Goal: Task Accomplishment & Management: Manage account settings

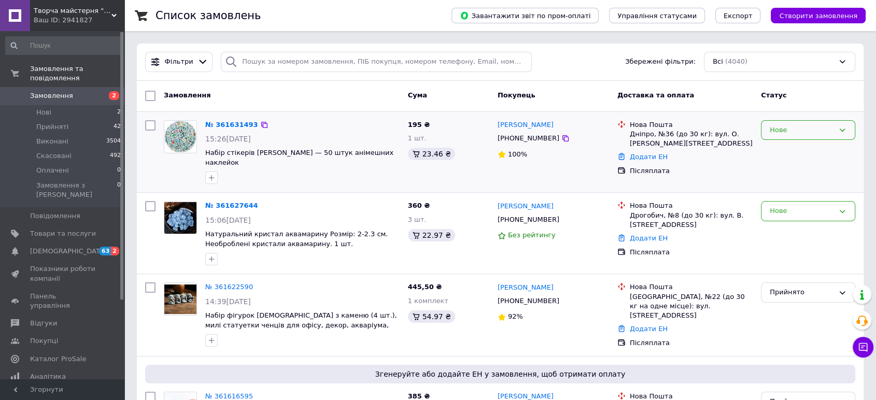
click at [784, 132] on div "Нове" at bounding box center [802, 130] width 64 height 11
click at [787, 150] on li "Прийнято" at bounding box center [808, 151] width 93 height 19
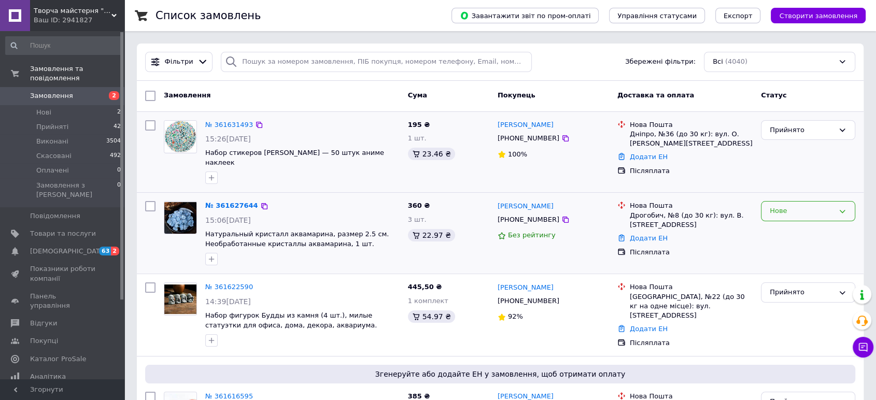
click at [807, 206] on div "Нове" at bounding box center [802, 211] width 64 height 11
click at [800, 223] on li "Прийнято" at bounding box center [808, 232] width 93 height 19
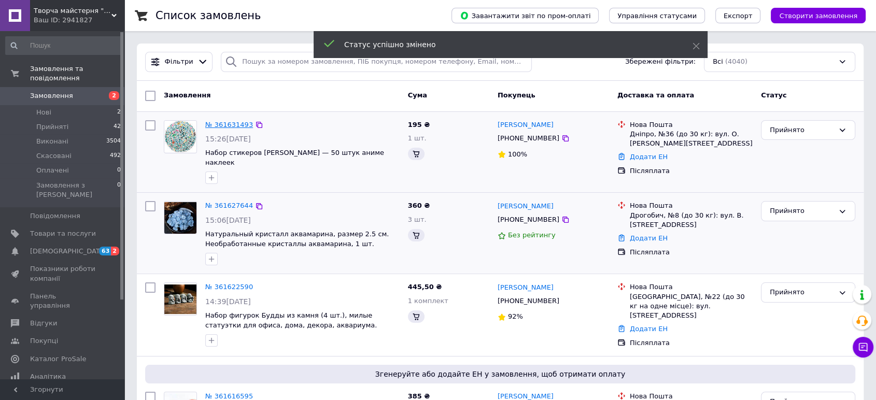
click at [228, 124] on link "№ 361631493" at bounding box center [229, 125] width 48 height 8
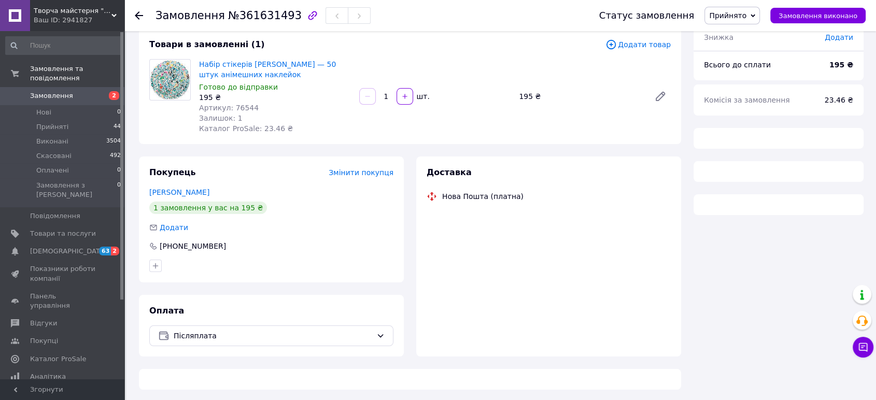
scroll to position [62, 0]
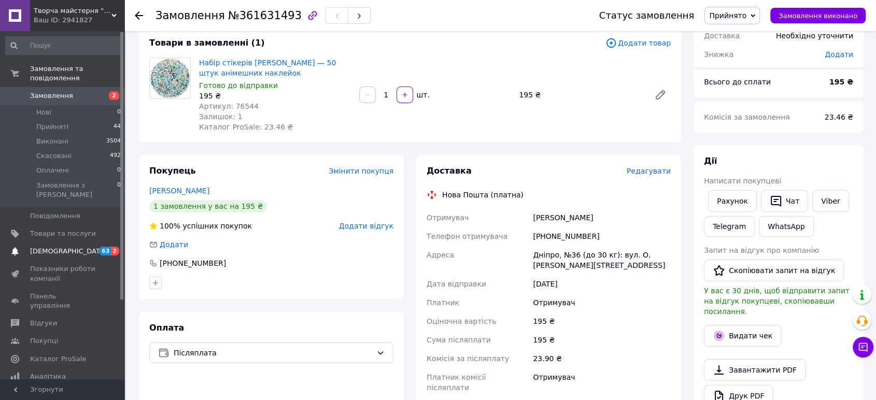
click at [76, 243] on link "[DEMOGRAPHIC_DATA] 63 2" at bounding box center [63, 252] width 127 height 18
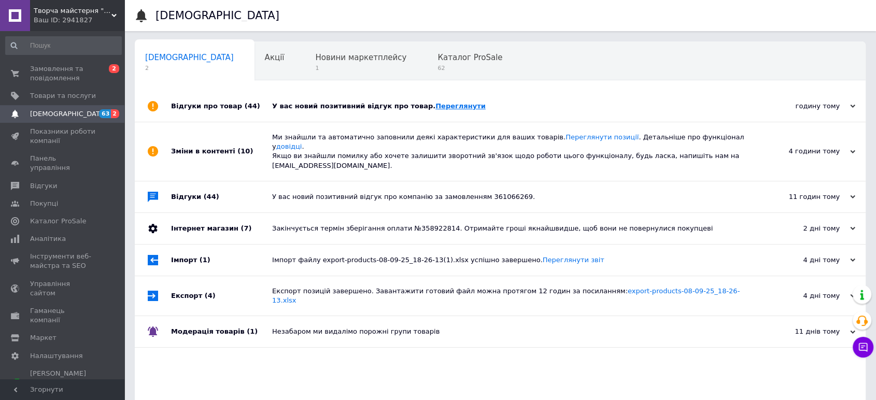
click at [435, 102] on link "Переглянути" at bounding box center [460, 106] width 50 height 8
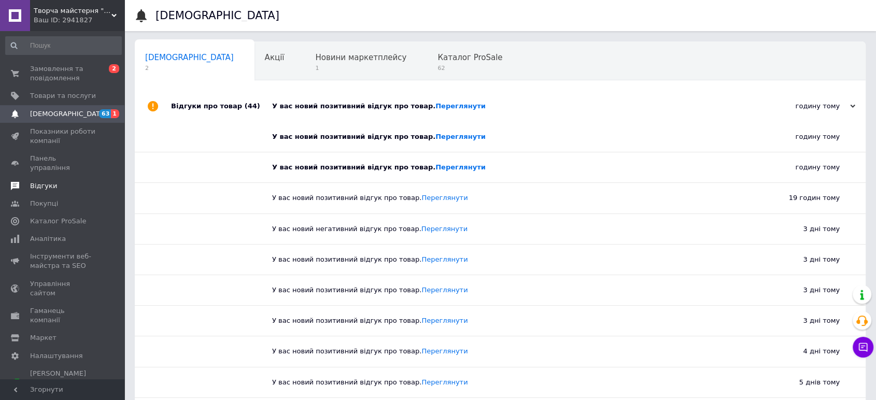
click at [44, 181] on span "Відгуки" at bounding box center [43, 185] width 27 height 9
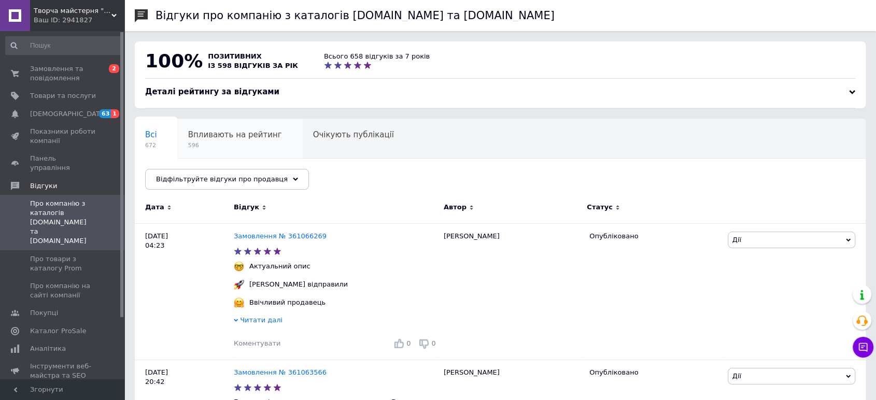
click at [233, 148] on span "596" at bounding box center [235, 146] width 94 height 8
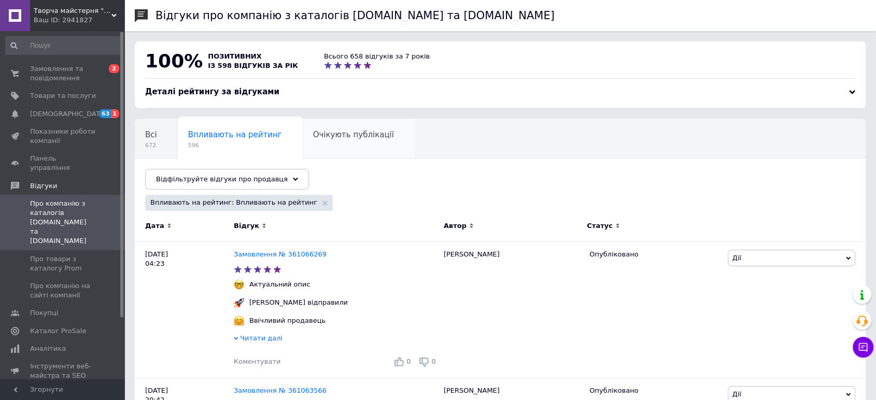
click at [303, 151] on div "Очікують публікації 0" at bounding box center [359, 138] width 112 height 39
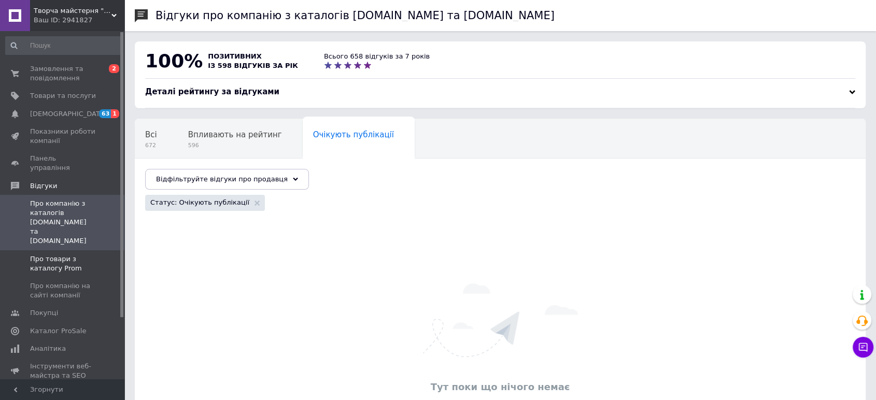
click at [54, 255] on span "Про товари з каталогу Prom" at bounding box center [63, 264] width 66 height 19
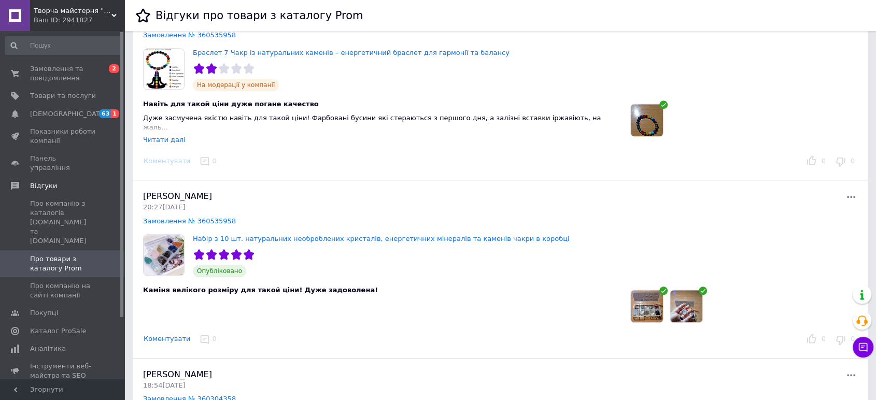
scroll to position [691, 0]
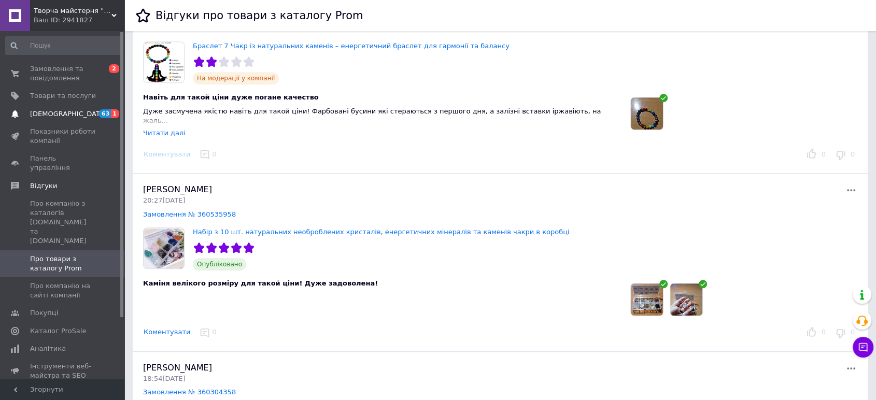
click at [77, 115] on span "[DEMOGRAPHIC_DATA]" at bounding box center [63, 113] width 66 height 9
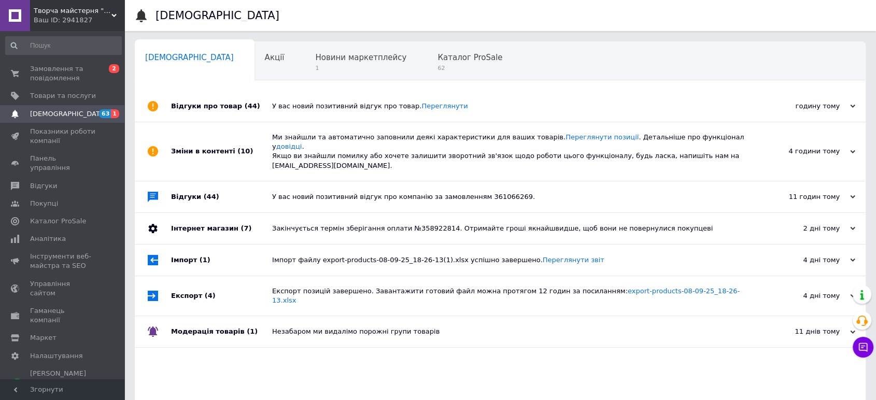
click at [789, 147] on div "4 години тому" at bounding box center [804, 151] width 104 height 9
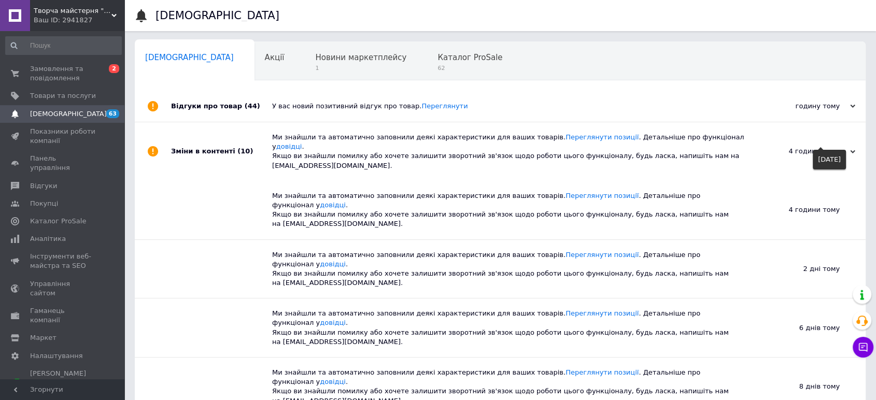
click at [789, 147] on div "4 години тому" at bounding box center [804, 151] width 104 height 9
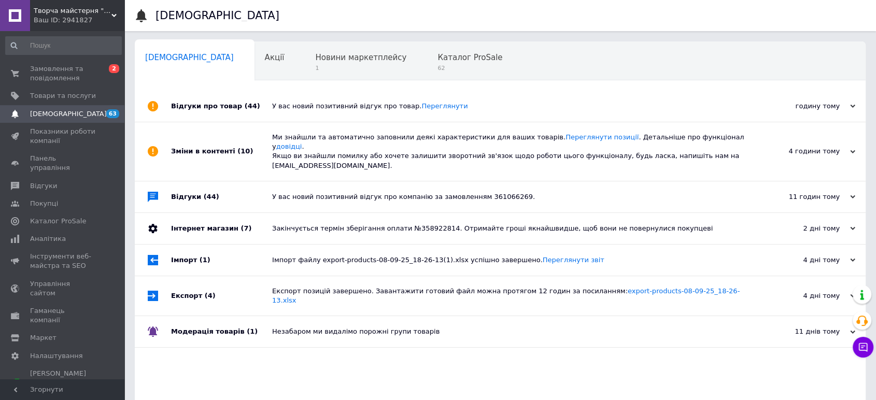
click at [698, 115] on div "У вас новий позитивний відгук про товар. [GEOGRAPHIC_DATA]" at bounding box center [512, 106] width 480 height 31
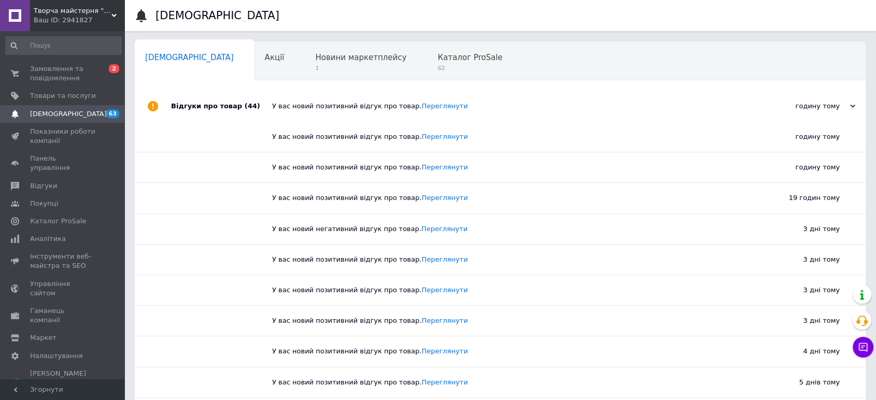
click at [698, 115] on div "У вас новий позитивний відгук про товар. [GEOGRAPHIC_DATA]" at bounding box center [512, 106] width 480 height 31
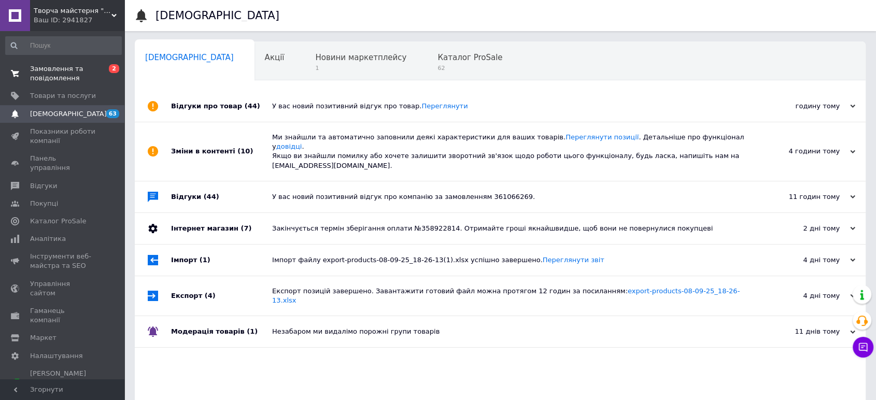
click at [44, 67] on span "Замовлення та повідомлення" at bounding box center [63, 73] width 66 height 19
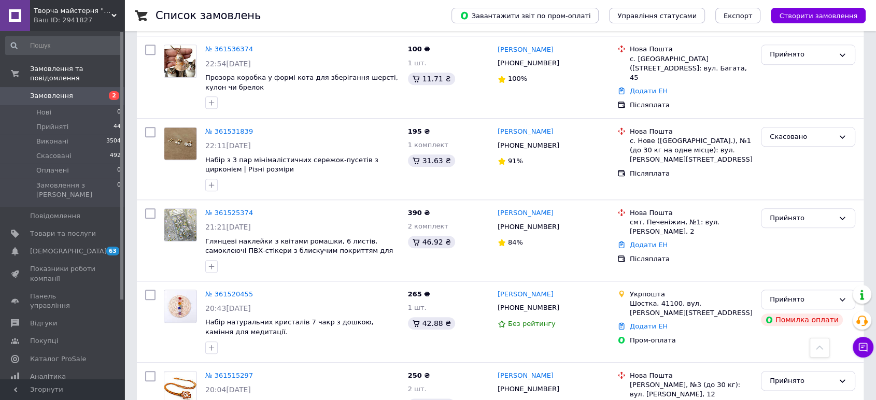
scroll to position [1209, 0]
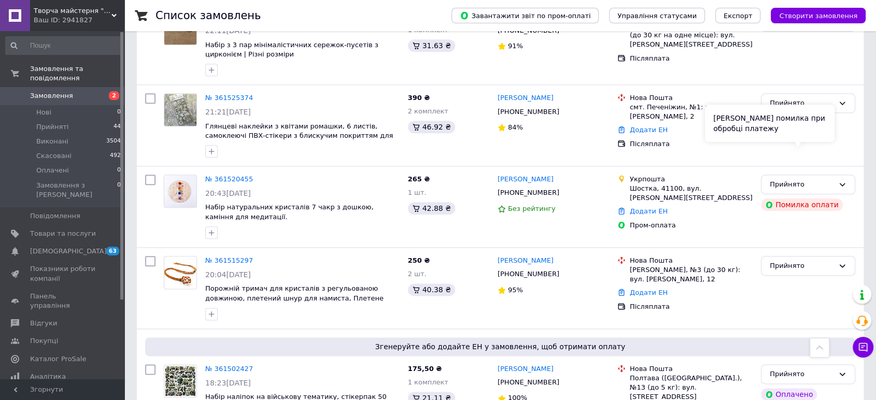
click at [824, 134] on div "[PERSON_NAME] помилка при обробці платежу" at bounding box center [770, 123] width 130 height 37
click at [843, 180] on icon at bounding box center [842, 184] width 8 height 8
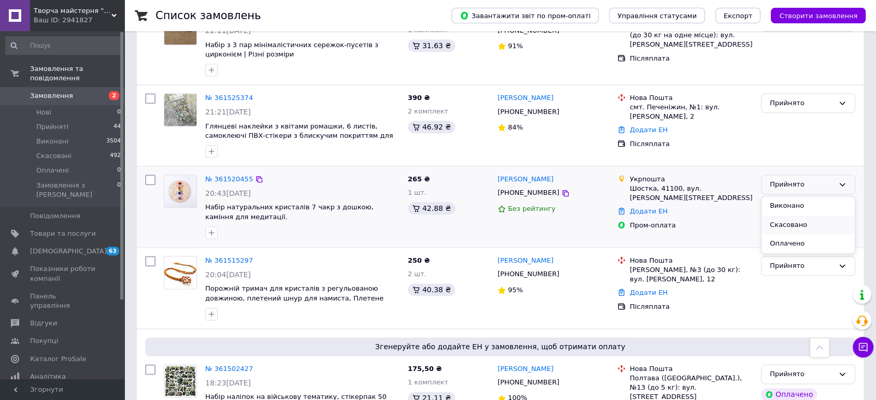
click at [792, 216] on li "Скасовано" at bounding box center [808, 225] width 93 height 19
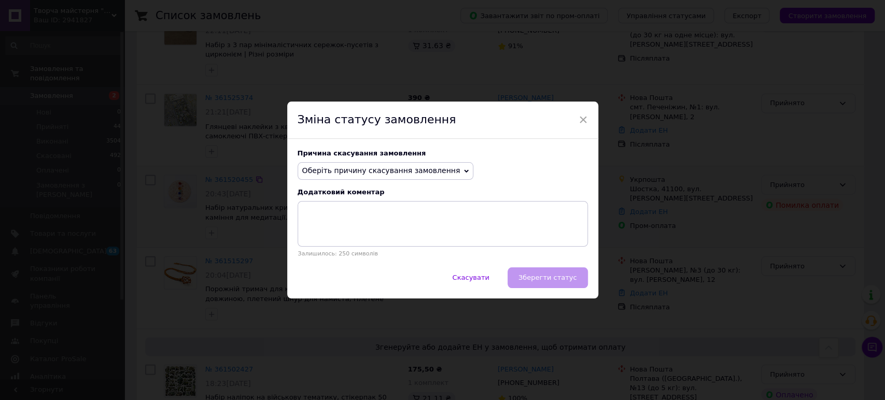
click at [586, 118] on div "Зміна статусу замовлення" at bounding box center [442, 120] width 311 height 37
click at [579, 121] on span "×" at bounding box center [583, 120] width 9 height 18
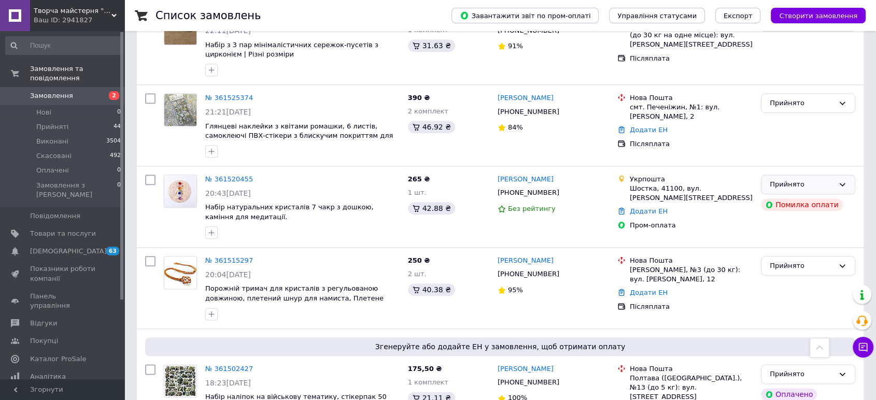
drag, startPoint x: 520, startPoint y: 126, endPoint x: 512, endPoint y: 132, distance: 10.1
click at [520, 175] on link "[PERSON_NAME]" at bounding box center [526, 180] width 56 height 10
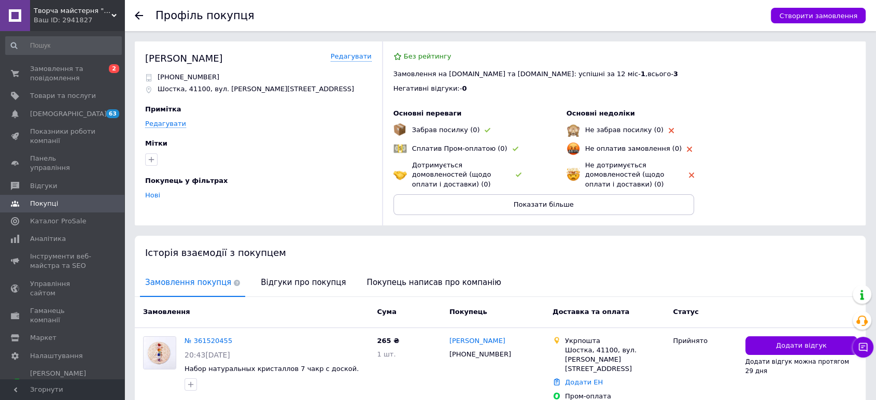
click at [44, 195] on link "Покупці" at bounding box center [63, 204] width 127 height 18
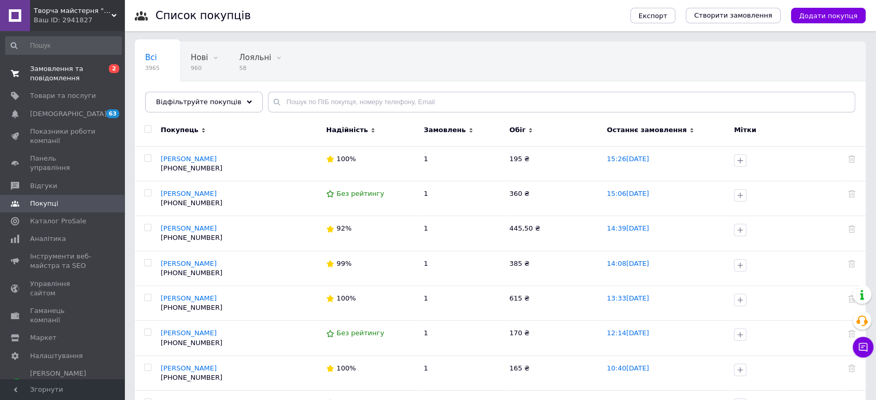
click at [64, 80] on span "Замовлення та повідомлення" at bounding box center [63, 73] width 66 height 19
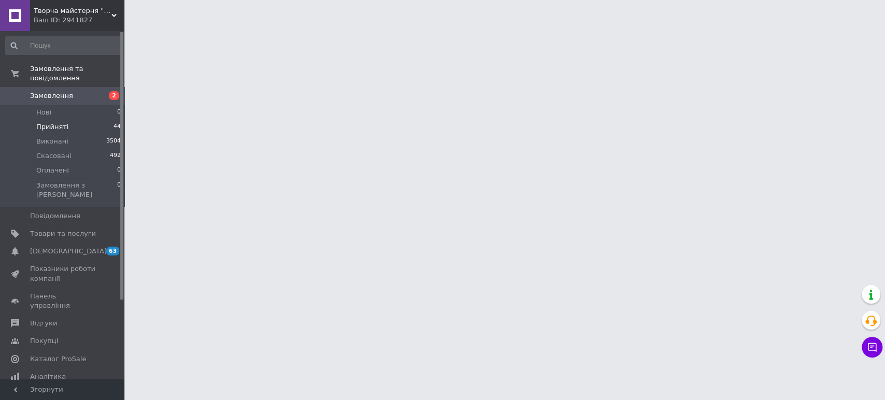
click at [49, 122] on span "Прийняті" at bounding box center [52, 126] width 32 height 9
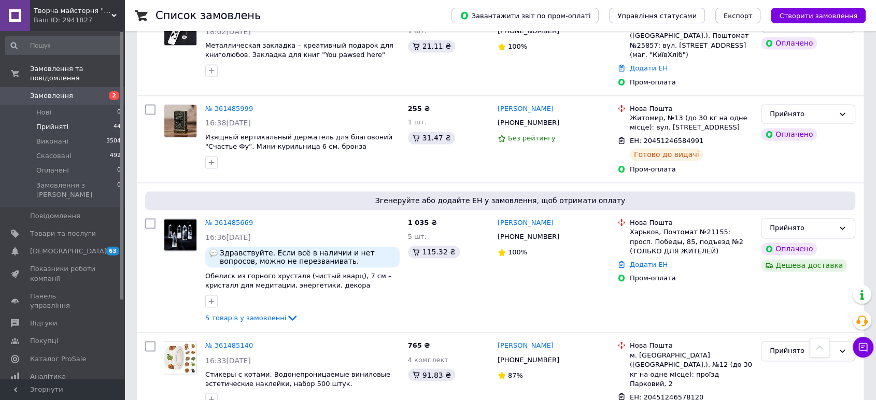
scroll to position [1619, 0]
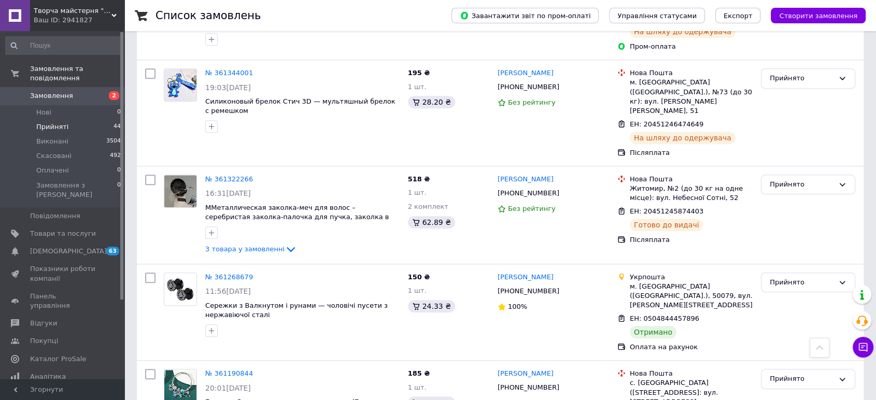
scroll to position [1037, 0]
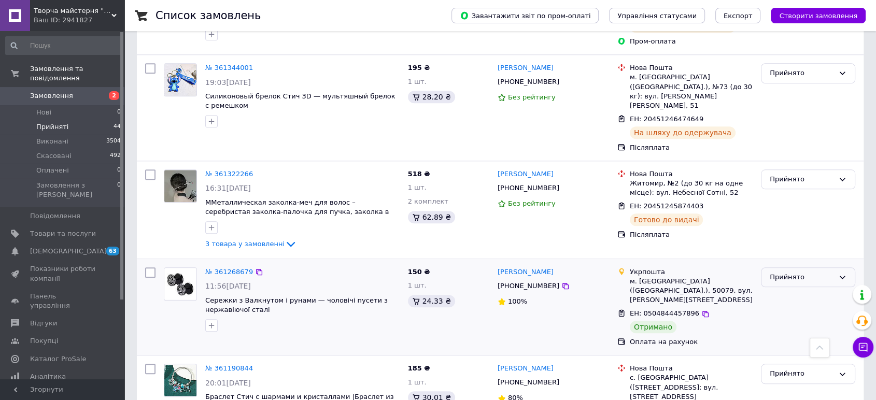
click at [796, 272] on div "Прийнято" at bounding box center [802, 277] width 64 height 11
click at [791, 289] on li "Виконано" at bounding box center [808, 298] width 93 height 19
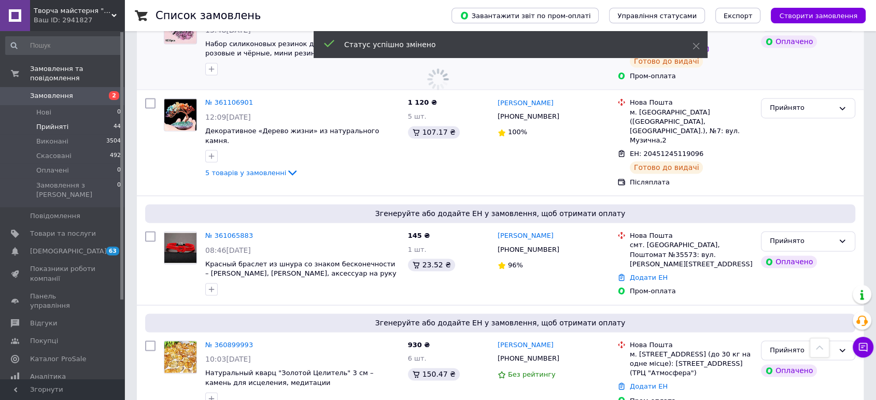
scroll to position [1592, 0]
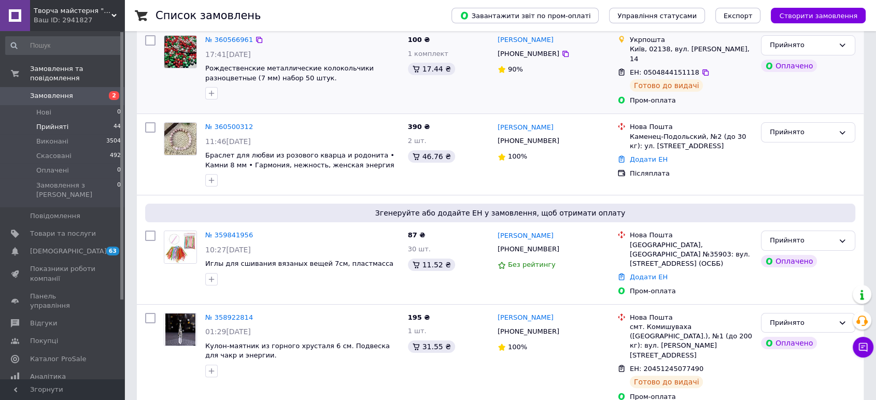
scroll to position [148, 0]
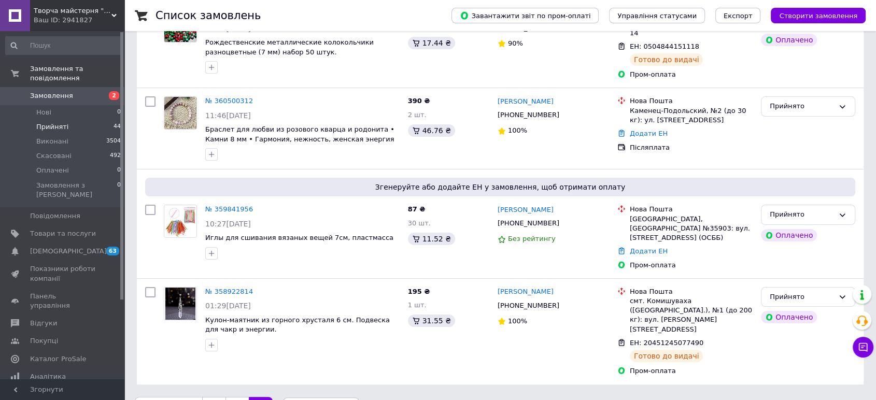
click at [239, 397] on link "2" at bounding box center [237, 408] width 23 height 22
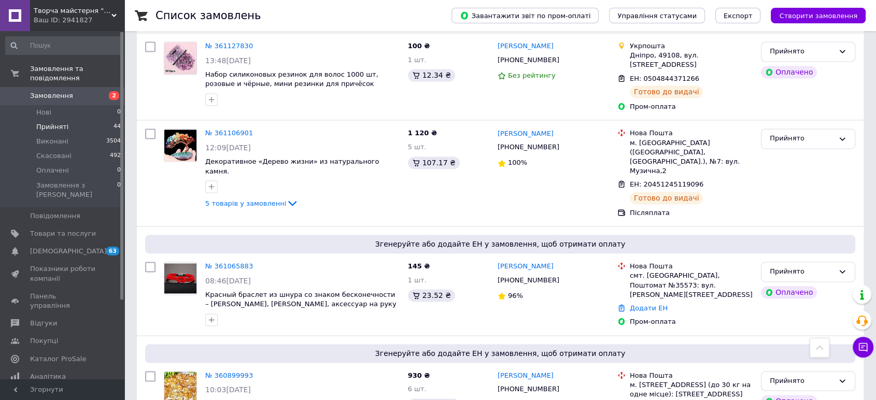
scroll to position [1592, 0]
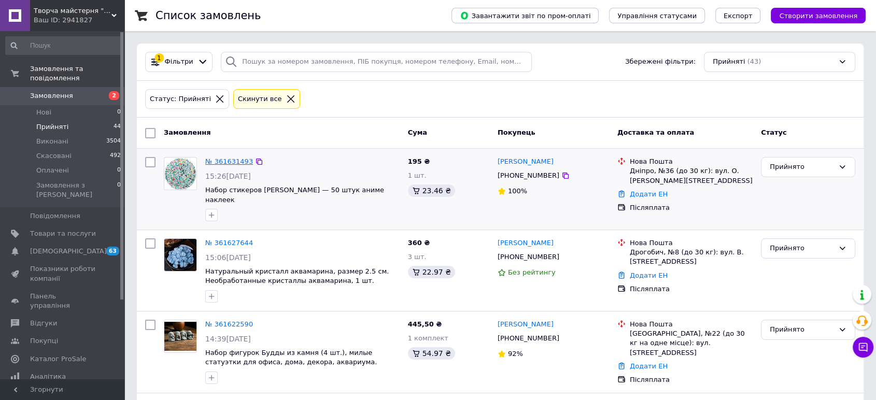
click at [228, 162] on link "№ 361631493" at bounding box center [229, 162] width 48 height 8
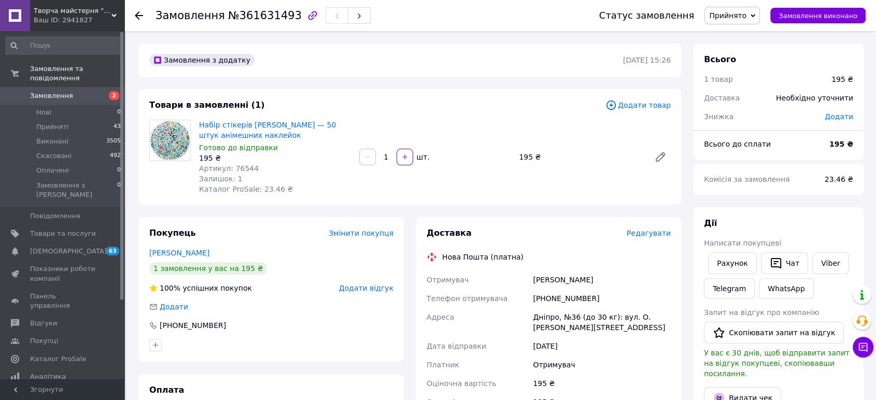
drag, startPoint x: 511, startPoint y: 347, endPoint x: 758, endPoint y: 273, distance: 257.8
click at [511, 347] on div "Дата відправки" at bounding box center [478, 346] width 106 height 19
click at [828, 265] on link "Viber" at bounding box center [830, 263] width 36 height 22
click at [611, 362] on div "Отримувач" at bounding box center [602, 365] width 142 height 19
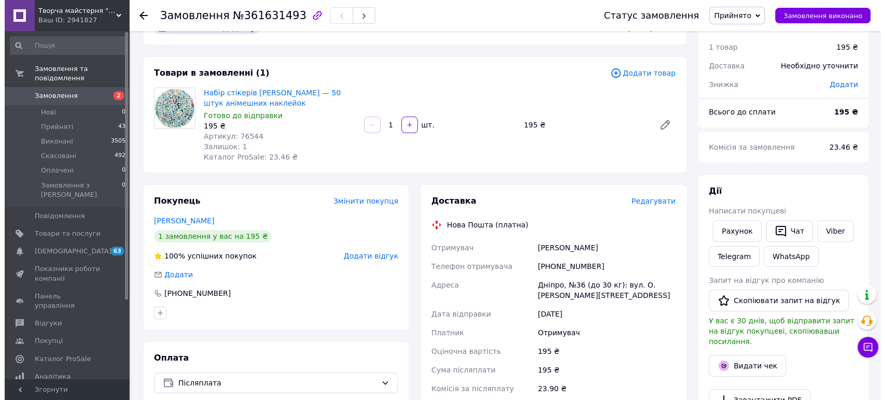
scroll to position [115, 0]
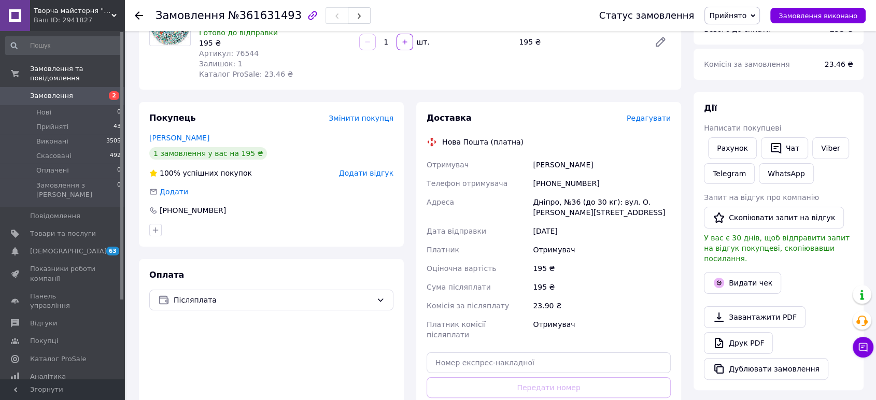
click at [642, 112] on div "Доставка Редагувати" at bounding box center [549, 118] width 244 height 12
click at [654, 111] on div "Доставка Редагувати Нова Пошта (платна) Отримувач [PERSON_NAME] Телефон отримув…" at bounding box center [548, 278] width 265 height 353
click at [649, 120] on span "Редагувати" at bounding box center [649, 118] width 44 height 8
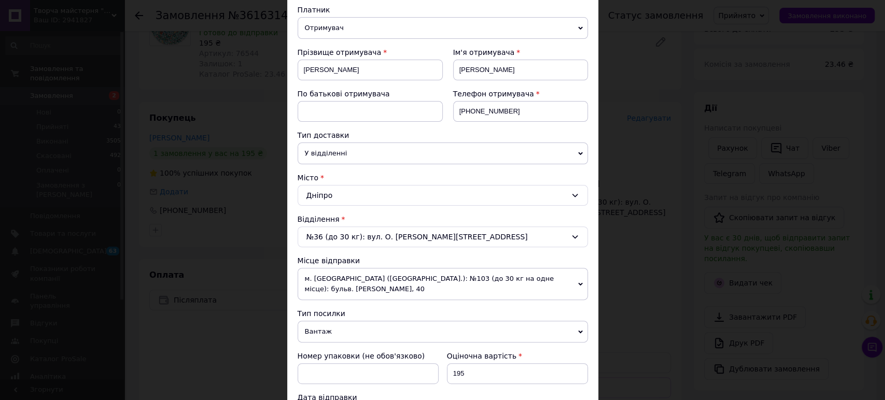
click at [368, 321] on span "Вантаж" at bounding box center [443, 332] width 290 height 22
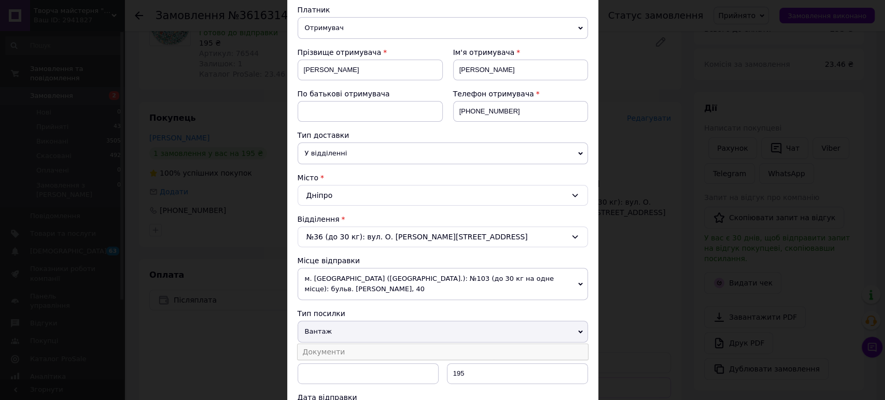
click at [364, 344] on li "Документи" at bounding box center [443, 352] width 290 height 16
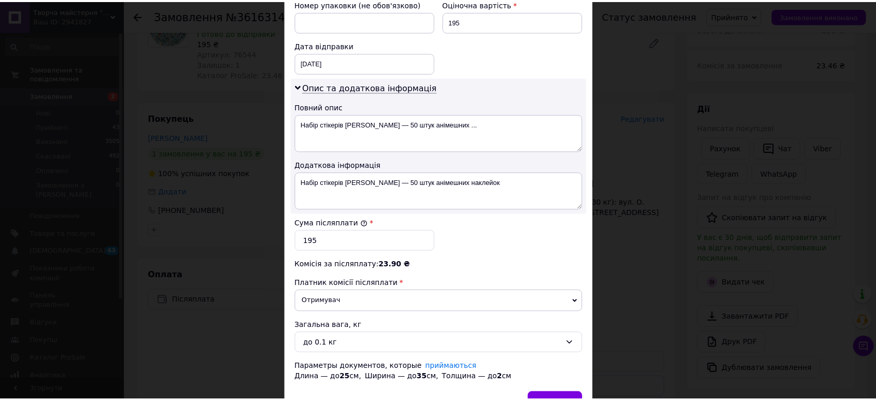
scroll to position [515, 0]
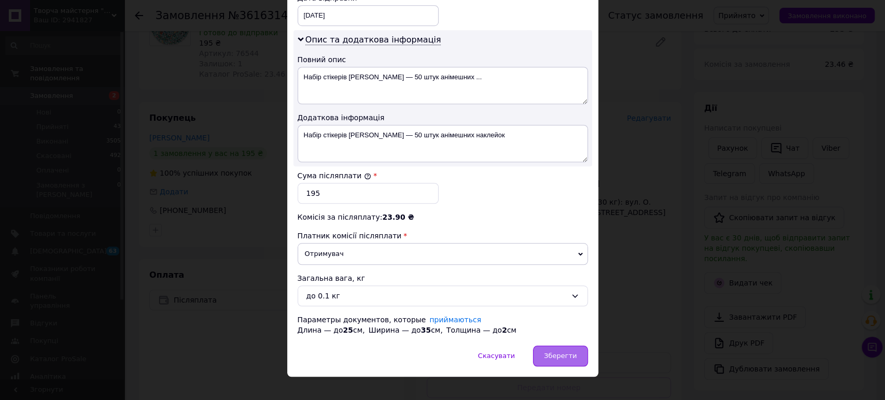
click at [560, 352] on span "Зберегти" at bounding box center [560, 356] width 33 height 8
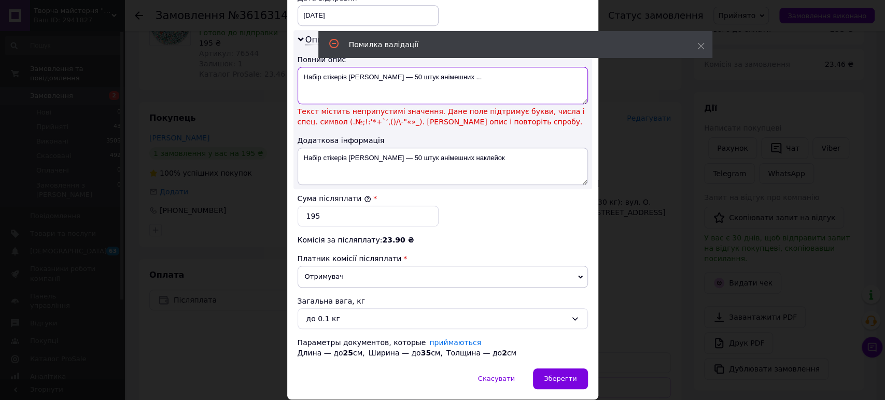
drag, startPoint x: 386, startPoint y: 68, endPoint x: 504, endPoint y: 69, distance: 118.2
click at [504, 69] on textarea "Набір стікерів [PERSON_NAME] — 50 штук анімешних ..." at bounding box center [443, 85] width 290 height 37
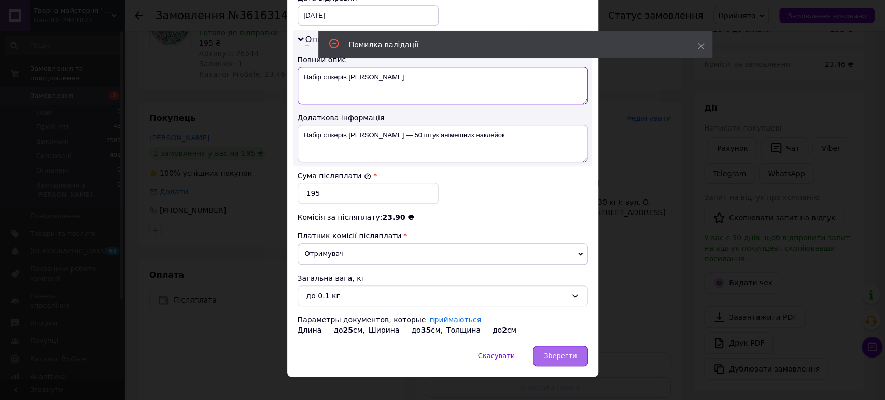
type textarea "Набір стікерів [PERSON_NAME]"
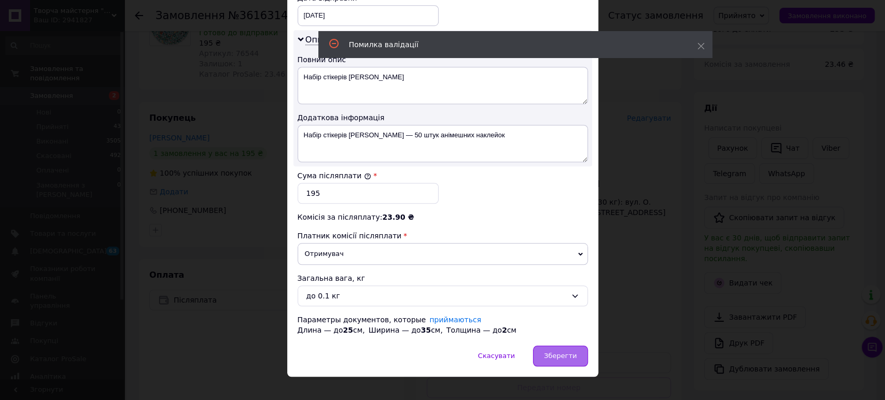
click at [558, 352] on span "Зберегти" at bounding box center [560, 356] width 33 height 8
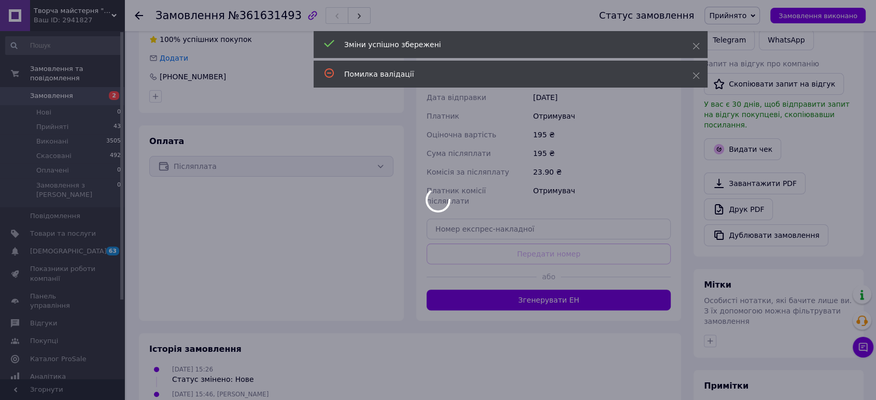
scroll to position [288, 0]
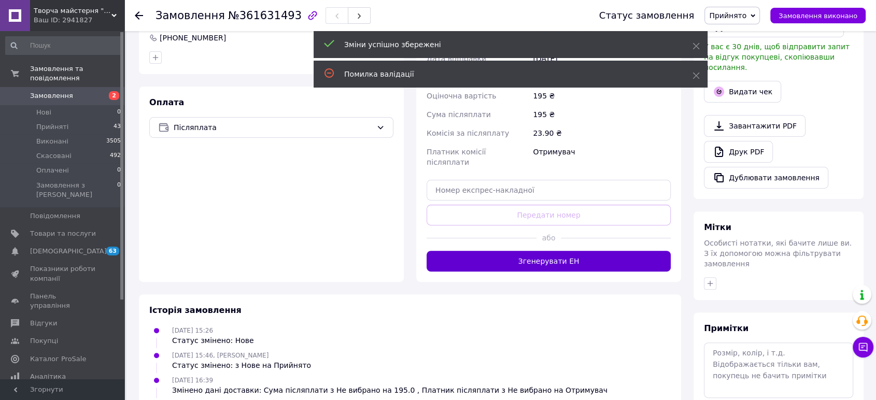
click at [569, 252] on button "Згенерувати ЕН" at bounding box center [549, 261] width 244 height 21
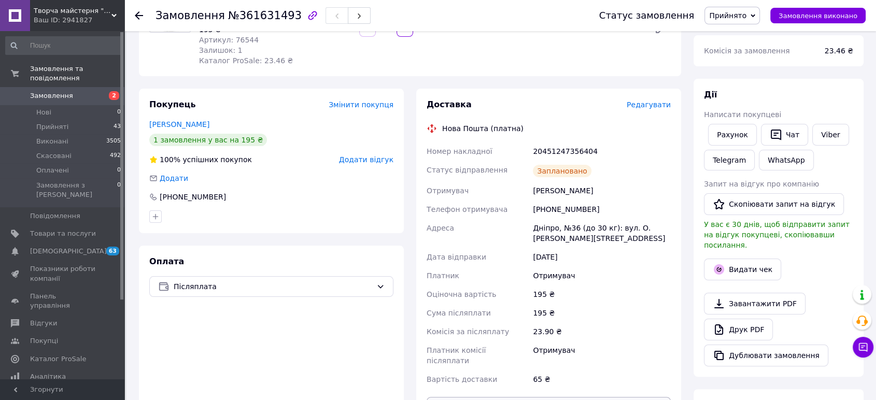
scroll to position [115, 0]
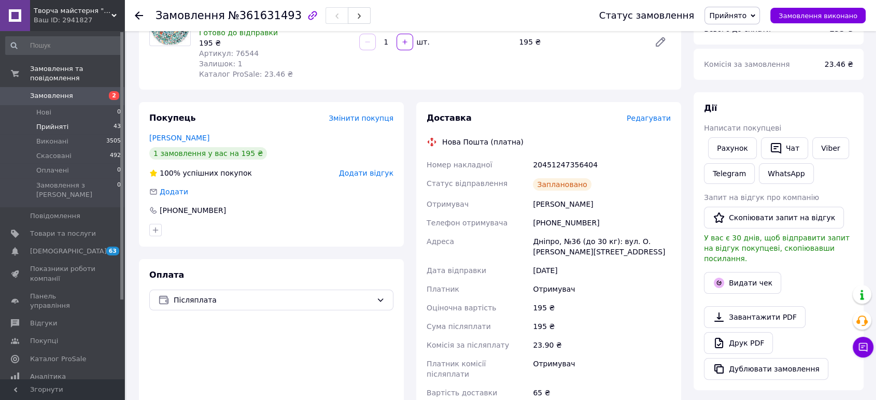
click at [46, 122] on span "Прийняті" at bounding box center [52, 126] width 32 height 9
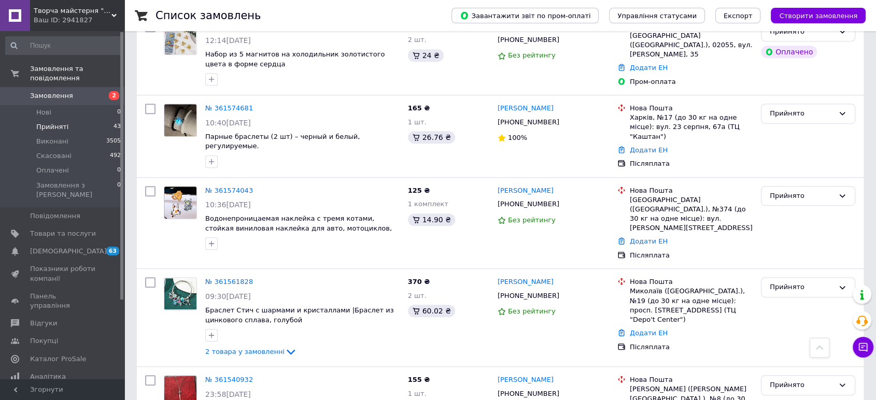
scroll to position [633, 0]
click at [224, 186] on link "№ 361574043" at bounding box center [229, 190] width 48 height 8
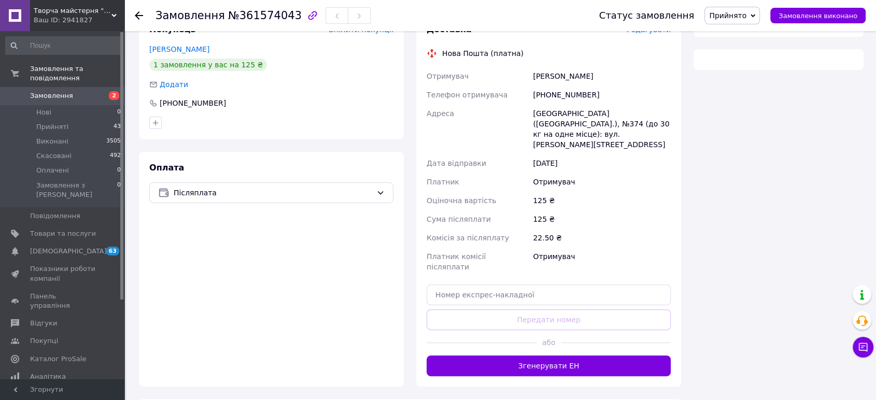
scroll to position [346, 0]
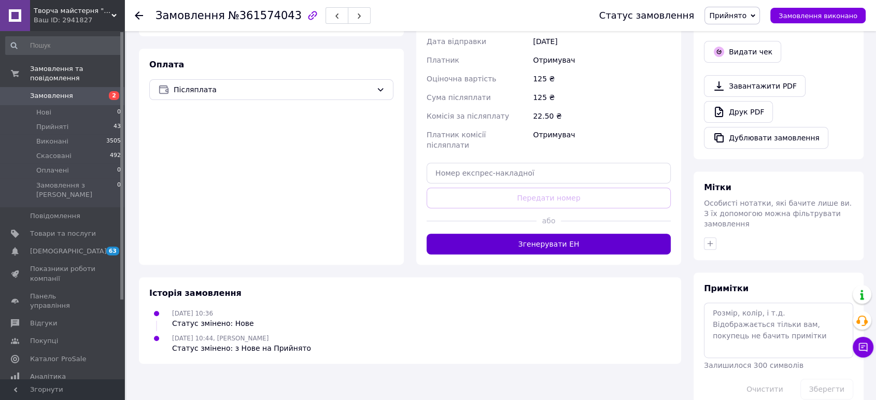
click at [538, 234] on button "Згенерувати ЕН" at bounding box center [549, 244] width 244 height 21
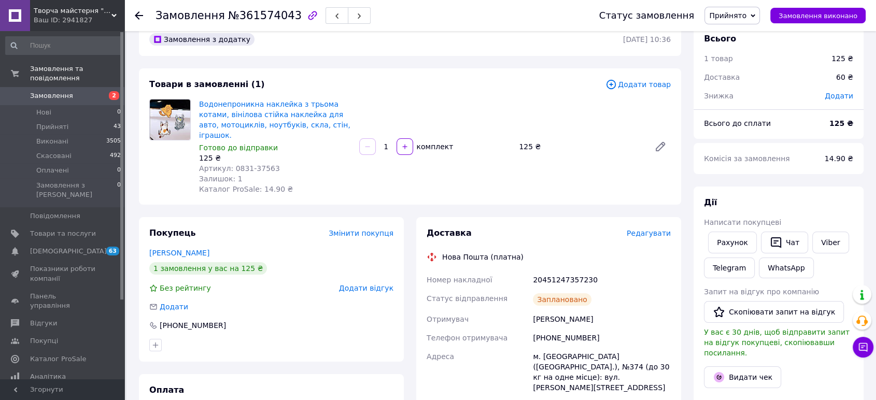
scroll to position [0, 0]
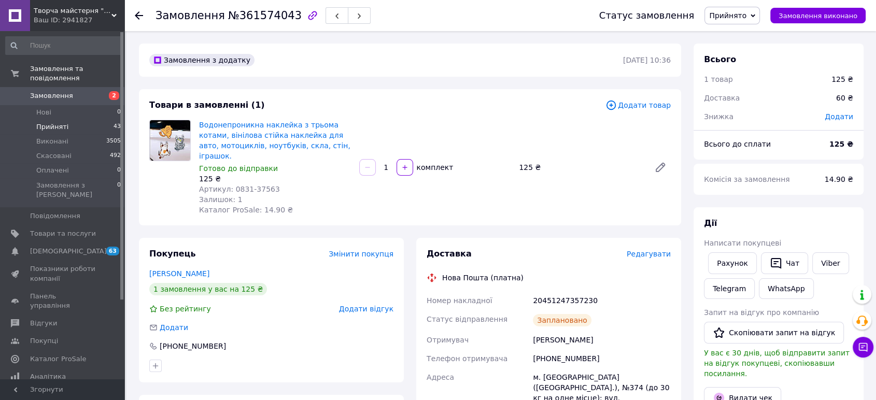
click at [55, 122] on span "Прийняті" at bounding box center [52, 126] width 32 height 9
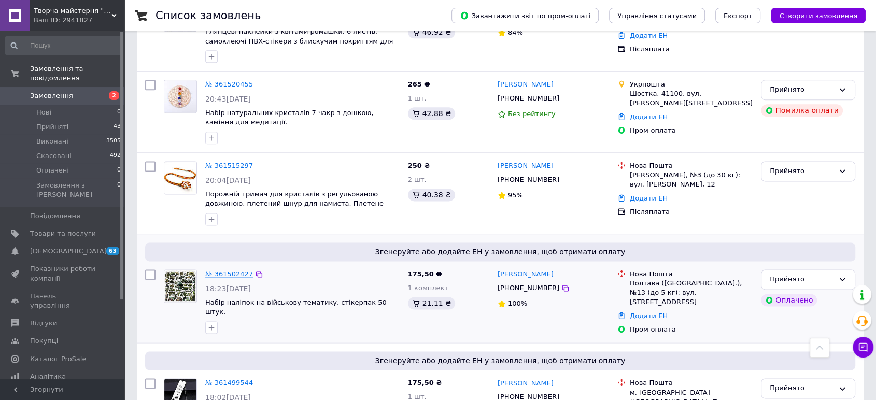
click at [232, 270] on link "№ 361502427" at bounding box center [229, 274] width 48 height 8
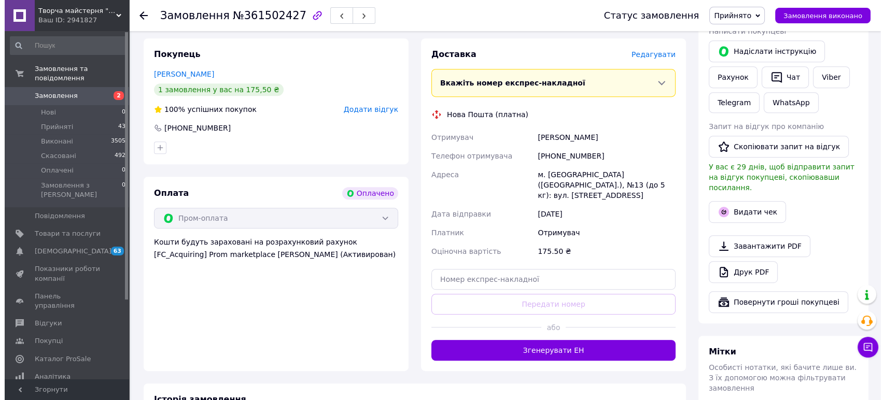
scroll to position [406, 0]
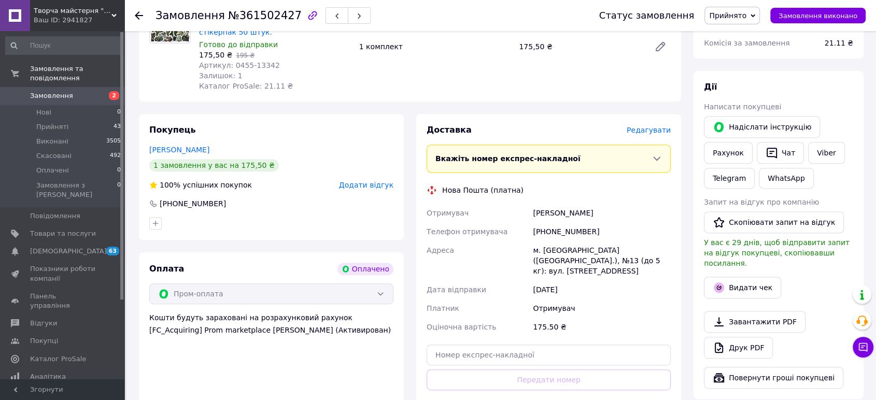
click at [639, 126] on span "Редагувати" at bounding box center [649, 130] width 44 height 8
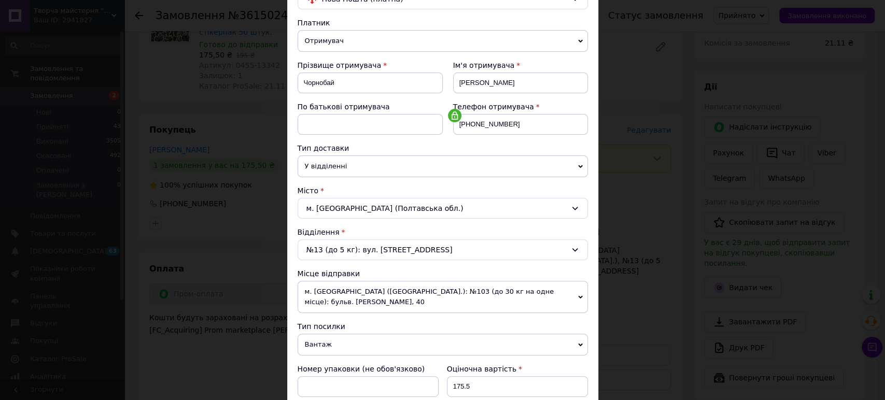
scroll to position [115, 0]
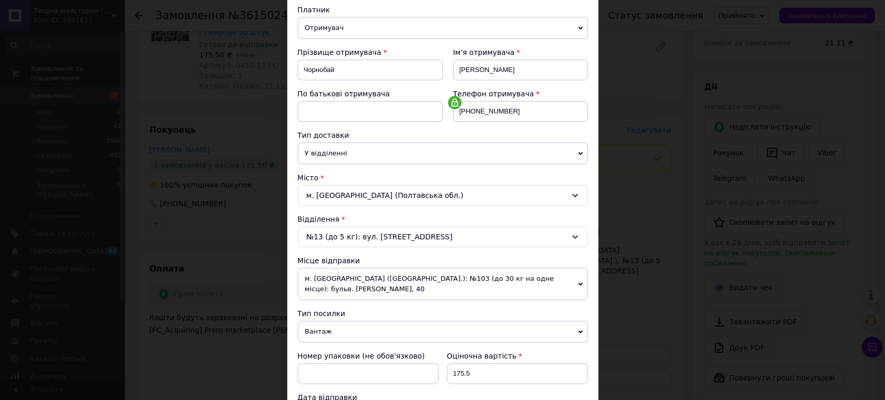
click at [323, 323] on span "Вантаж" at bounding box center [443, 332] width 290 height 22
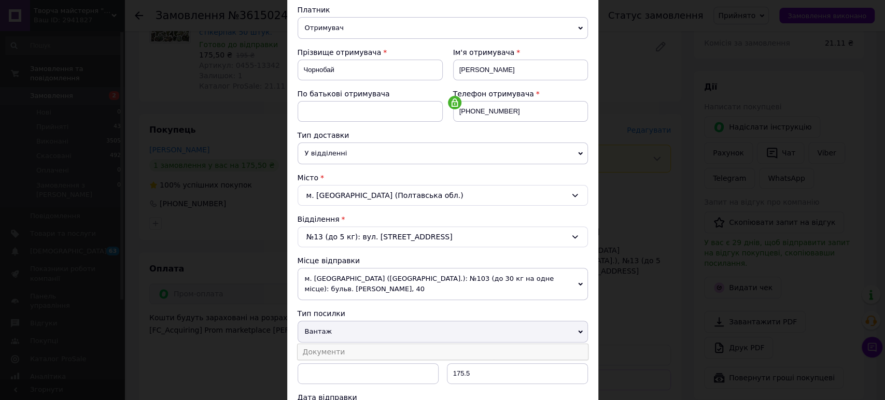
click at [331, 344] on li "Документи" at bounding box center [443, 352] width 290 height 16
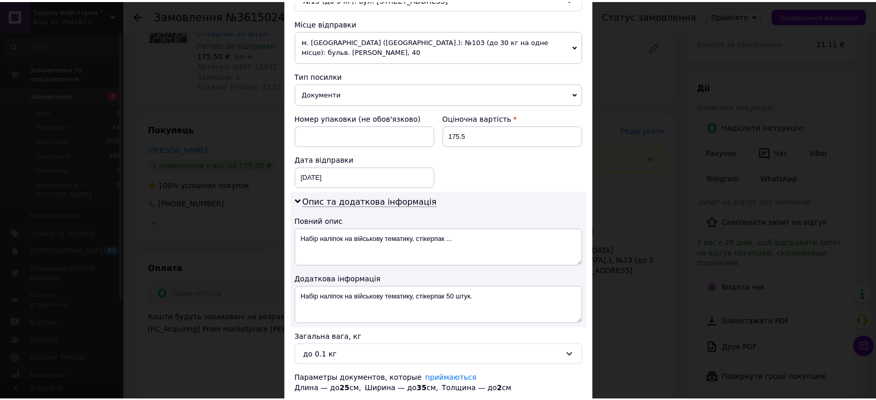
scroll to position [403, 0]
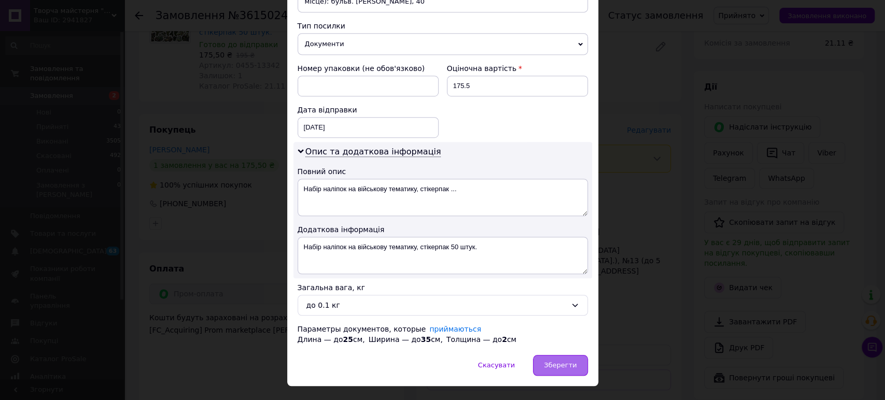
click at [556, 361] on span "Зберегти" at bounding box center [560, 365] width 33 height 8
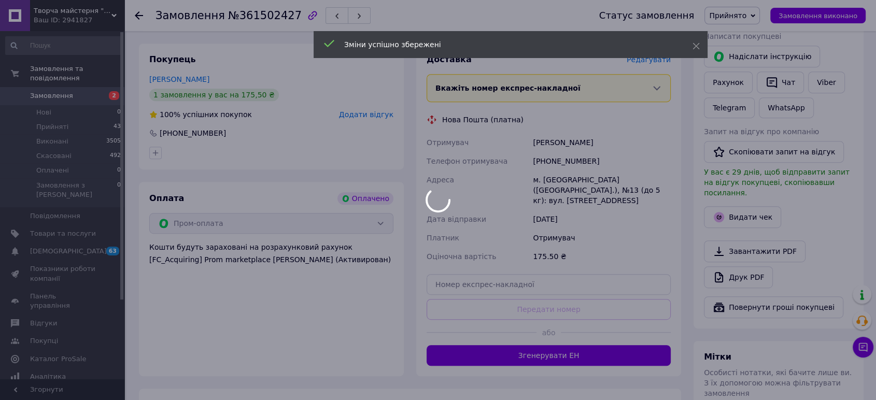
scroll to position [522, 0]
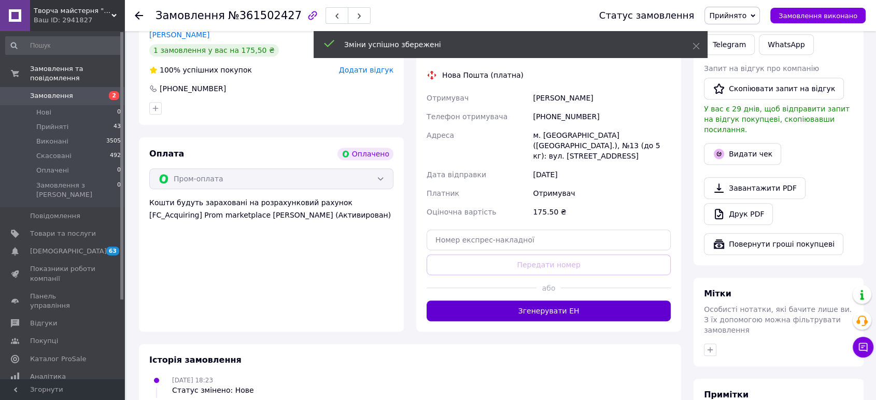
click at [556, 301] on button "Згенерувати ЕН" at bounding box center [549, 311] width 244 height 21
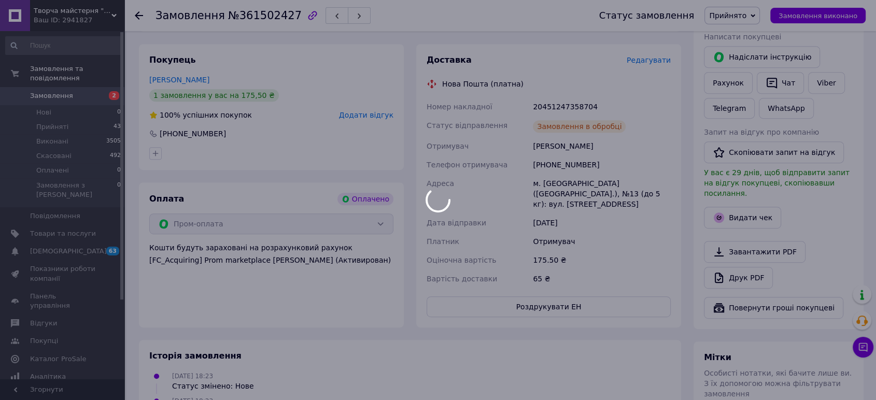
scroll to position [464, 0]
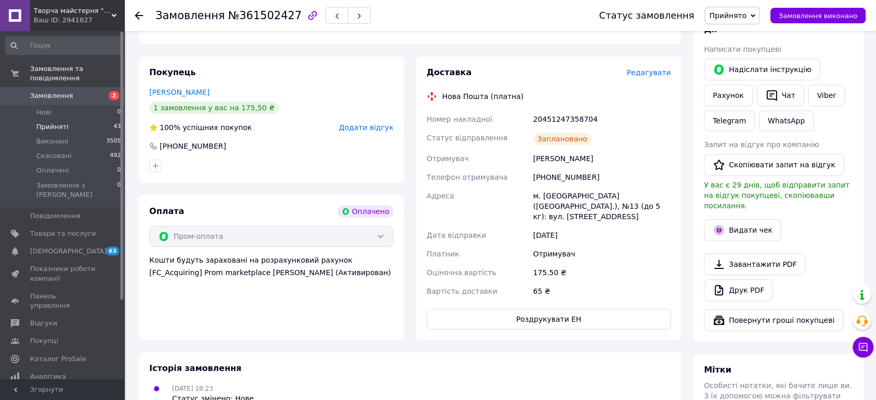
click at [54, 122] on span "Прийняті" at bounding box center [52, 126] width 32 height 9
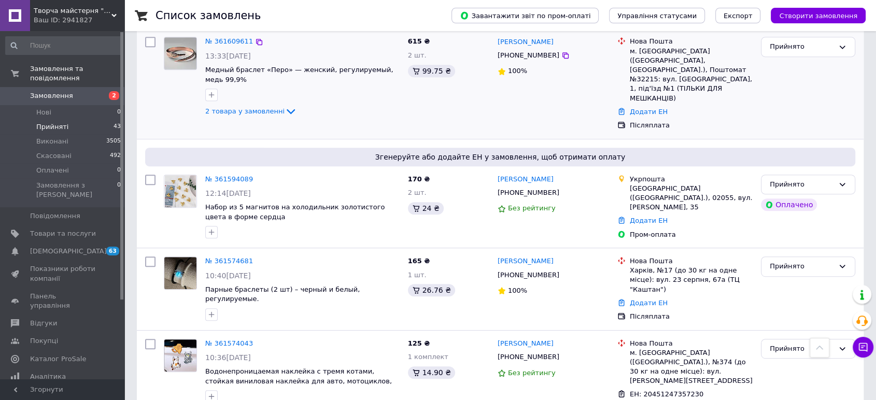
scroll to position [576, 0]
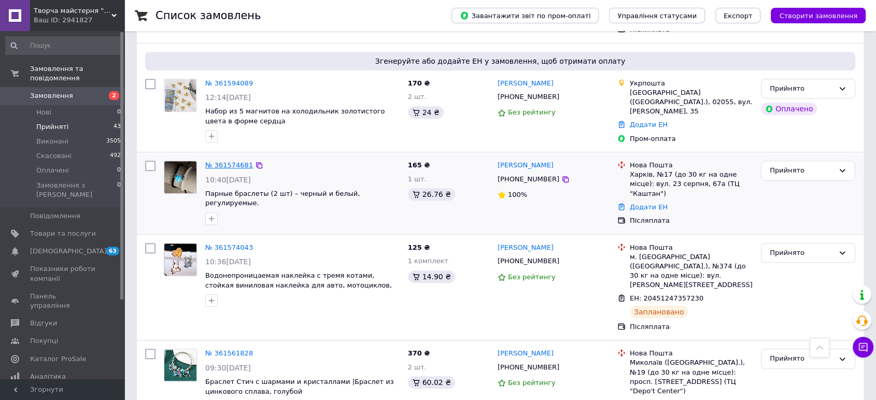
click at [225, 161] on link "№ 361574681" at bounding box center [229, 165] width 48 height 8
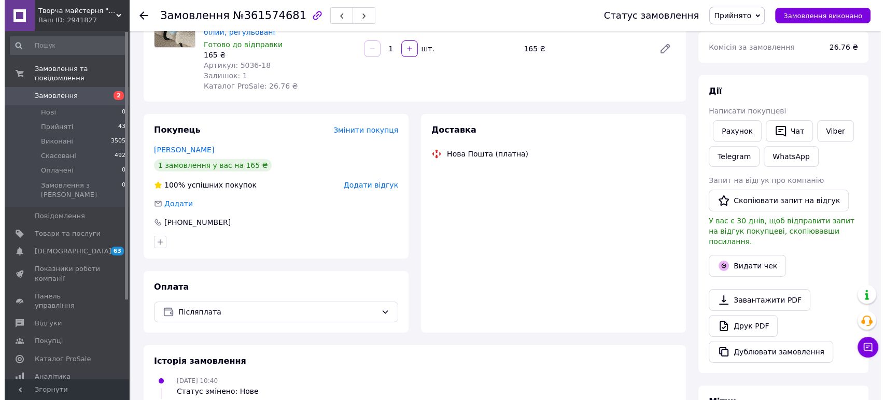
scroll to position [173, 0]
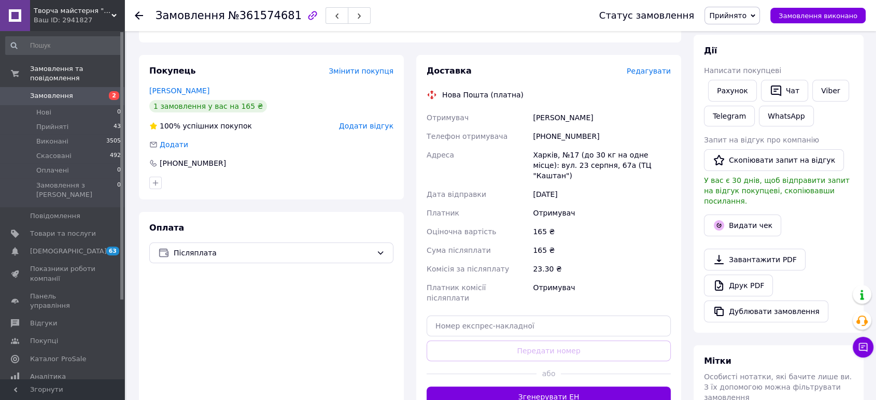
click at [661, 67] on span "Редагувати" at bounding box center [649, 71] width 44 height 8
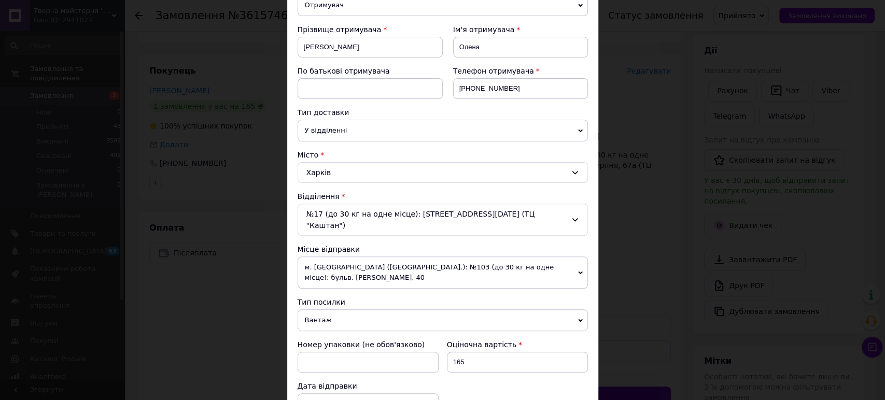
scroll to position [230, 0]
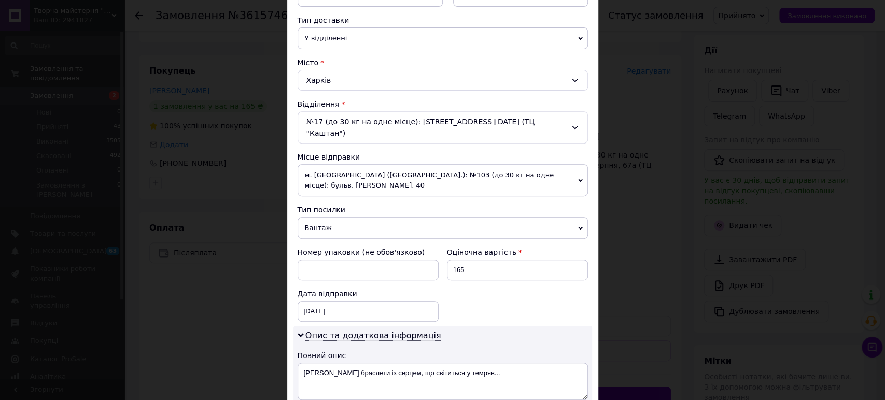
click at [340, 217] on span "Вантаж" at bounding box center [443, 228] width 290 height 22
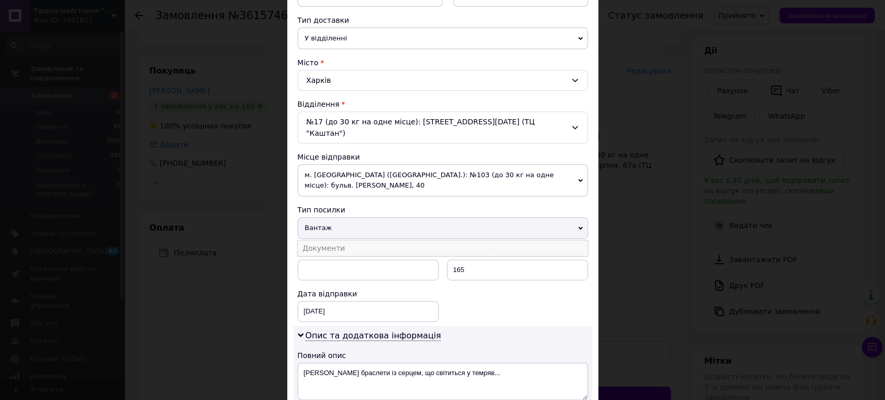
click at [340, 241] on li "Документи" at bounding box center [443, 249] width 290 height 16
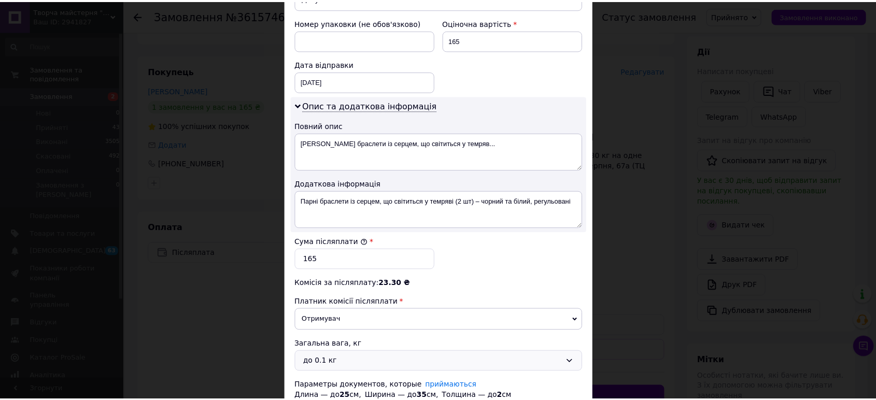
scroll to position [515, 0]
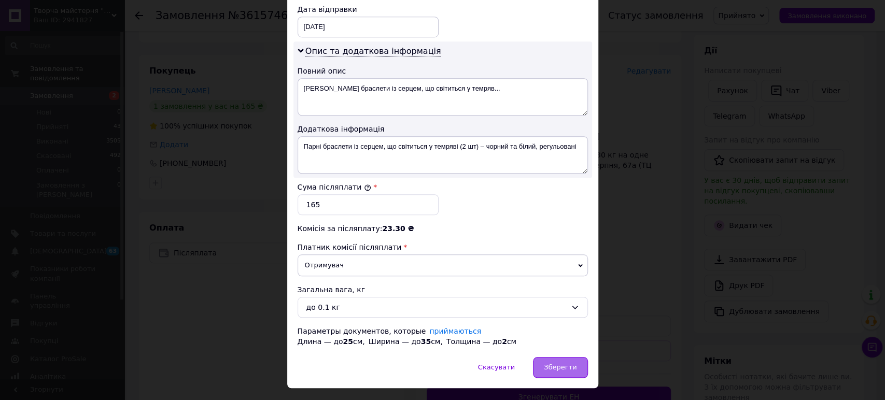
click at [552, 363] on span "Зберегти" at bounding box center [560, 367] width 33 height 8
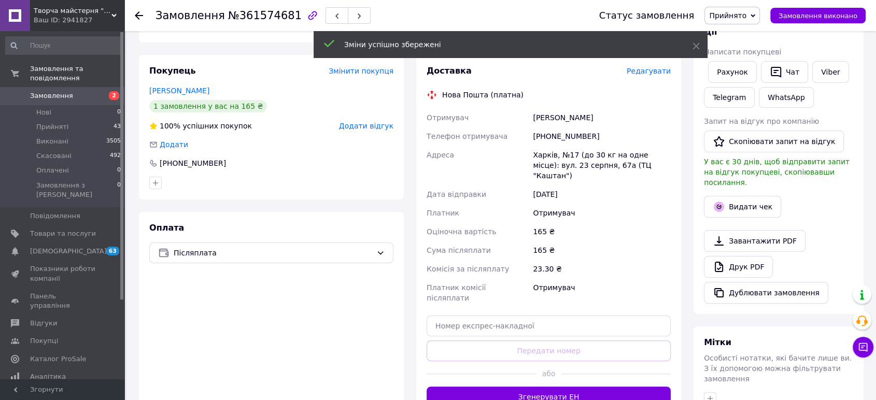
click at [566, 387] on button "Згенерувати ЕН" at bounding box center [549, 397] width 244 height 21
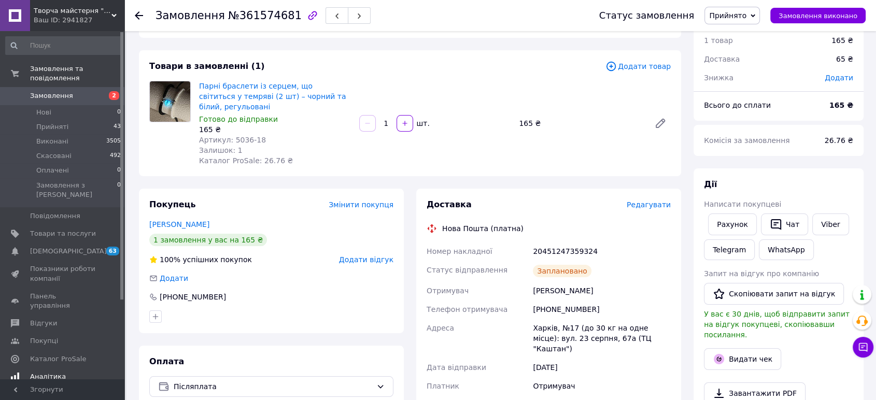
scroll to position [0, 0]
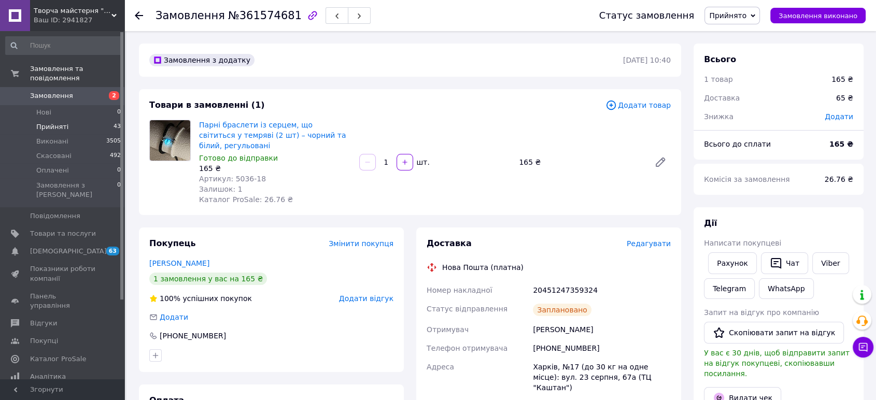
click at [57, 122] on span "Прийняті" at bounding box center [52, 126] width 32 height 9
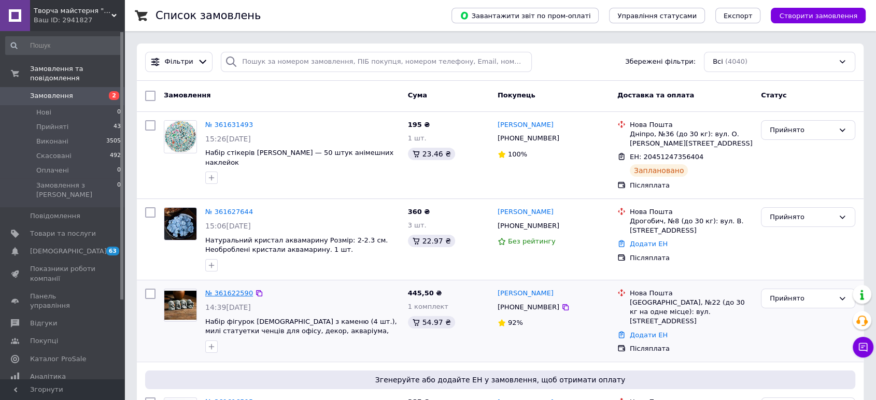
click at [225, 291] on link "№ 361622590" at bounding box center [229, 293] width 48 height 8
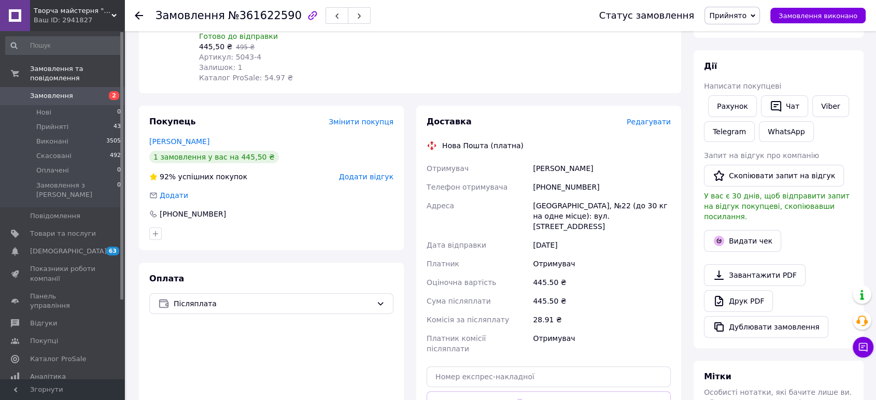
scroll to position [288, 0]
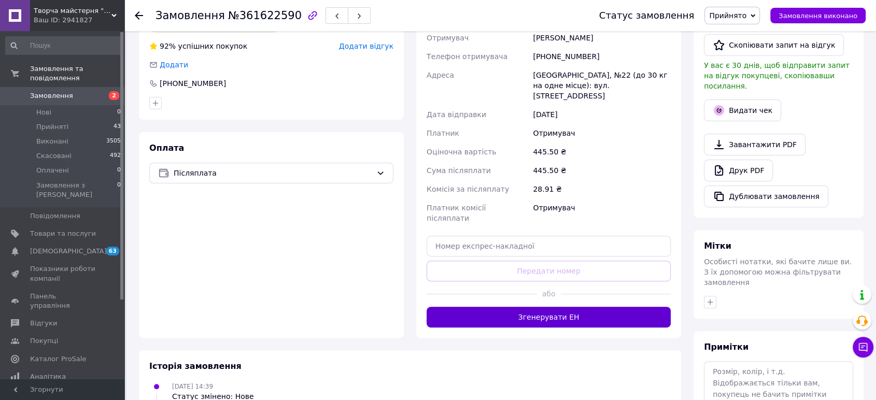
click at [572, 307] on button "Згенерувати ЕН" at bounding box center [549, 317] width 244 height 21
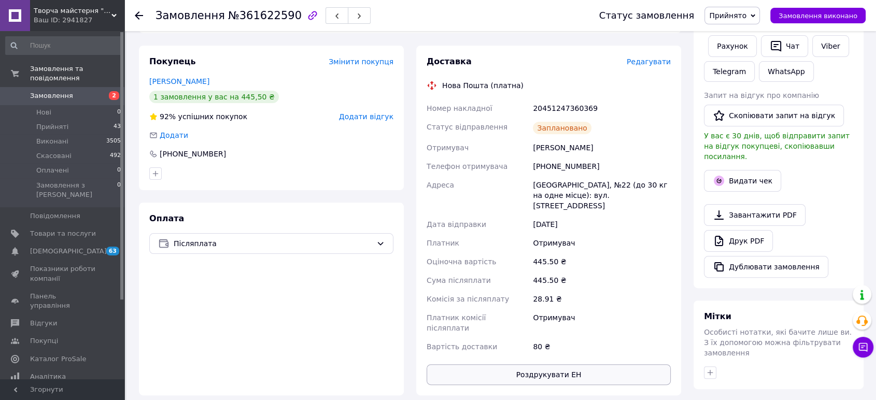
scroll to position [173, 0]
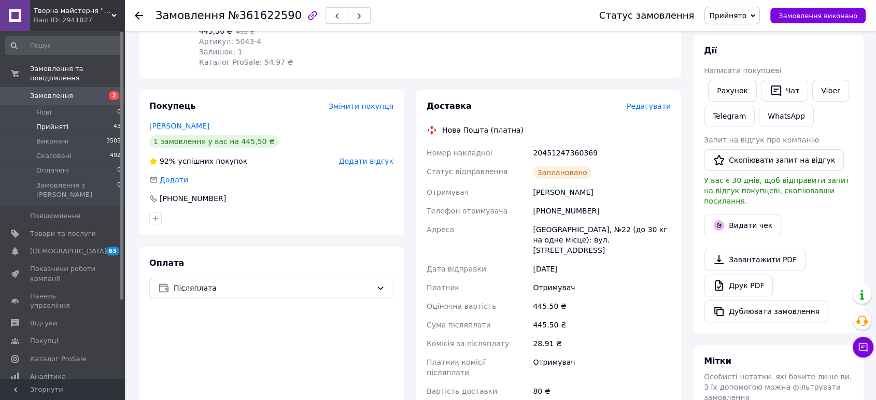
click at [69, 120] on li "Прийняті 43" at bounding box center [63, 127] width 127 height 15
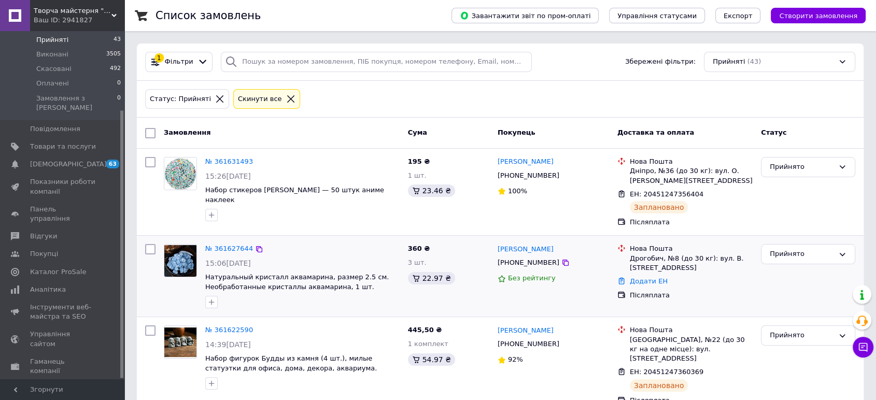
scroll to position [103, 0]
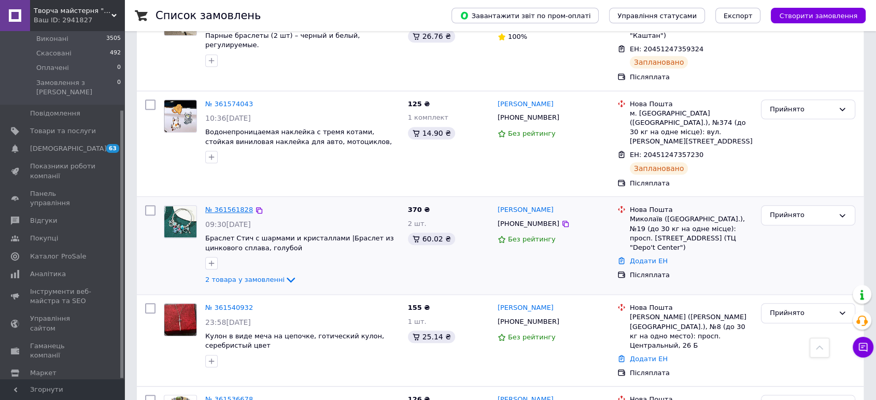
click at [234, 206] on link "№ 361561828" at bounding box center [229, 210] width 48 height 8
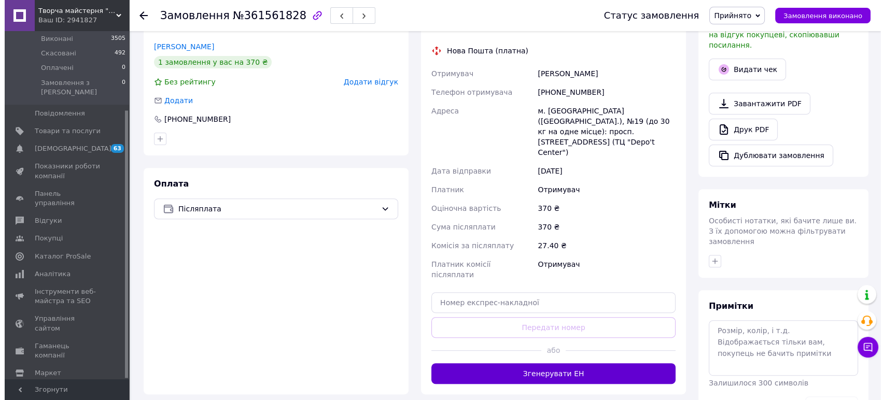
scroll to position [345, 0]
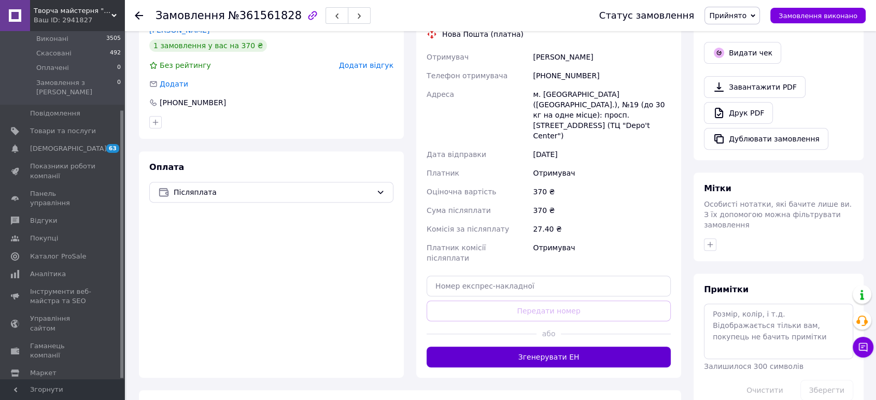
click at [548, 347] on button "Згенерувати ЕН" at bounding box center [549, 357] width 244 height 21
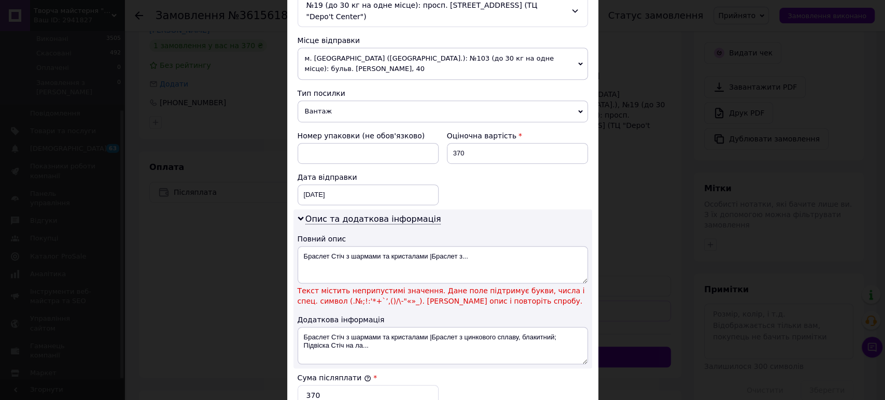
scroll to position [403, 0]
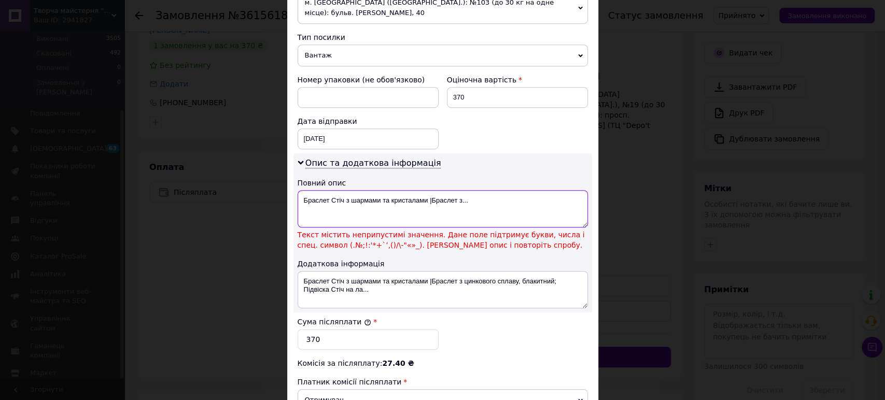
drag, startPoint x: 427, startPoint y: 178, endPoint x: 477, endPoint y: 177, distance: 50.3
click at [477, 190] on textarea "Браслет Стіч з шармами та кристалами |Браслет з..." at bounding box center [443, 208] width 290 height 37
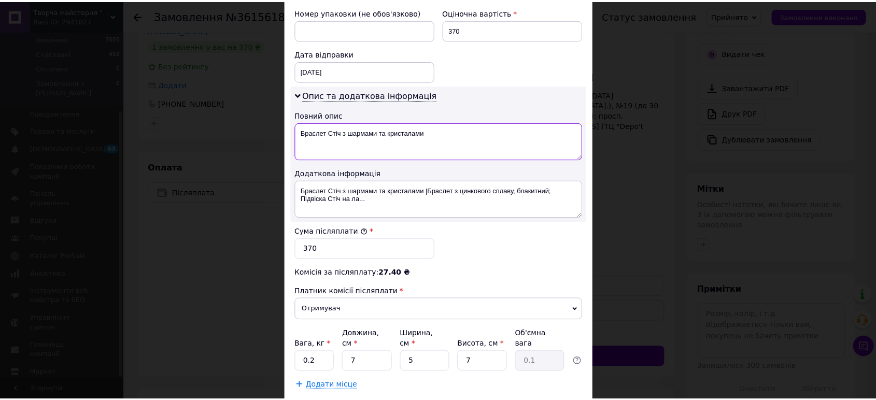
scroll to position [504, 0]
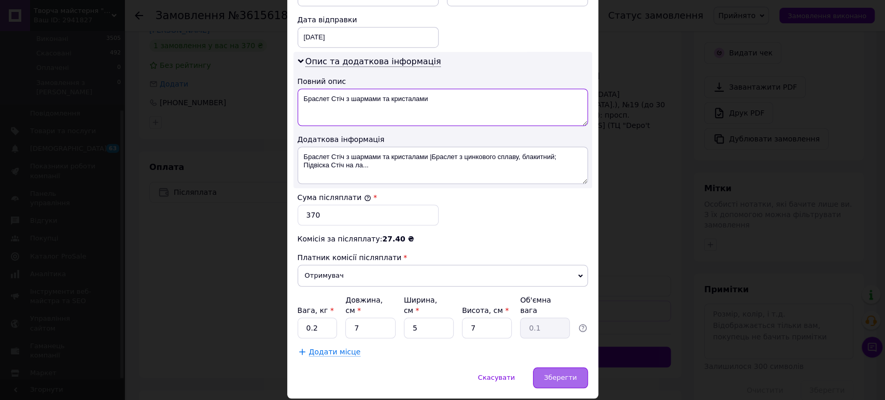
type textarea "Браслет Стіч з шармами та кристалами"
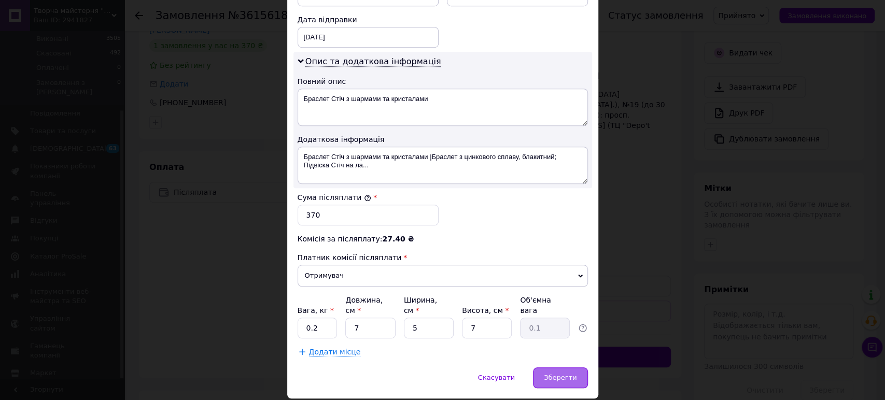
click at [566, 374] on span "Зберегти" at bounding box center [560, 378] width 33 height 8
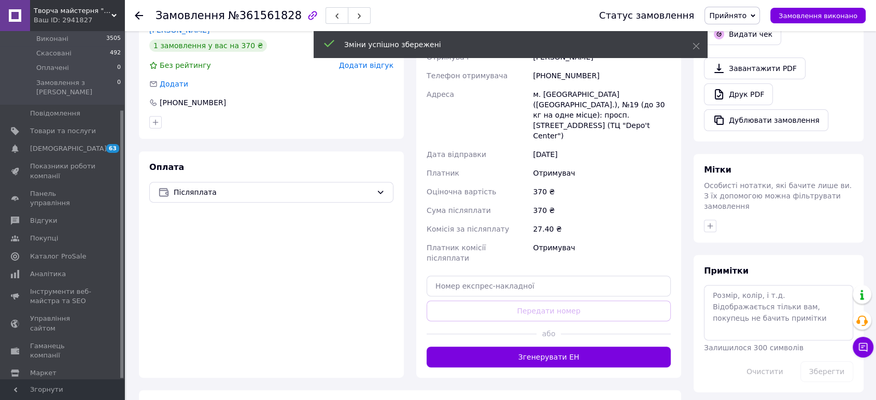
click at [553, 347] on button "Згенерувати ЕН" at bounding box center [549, 357] width 244 height 21
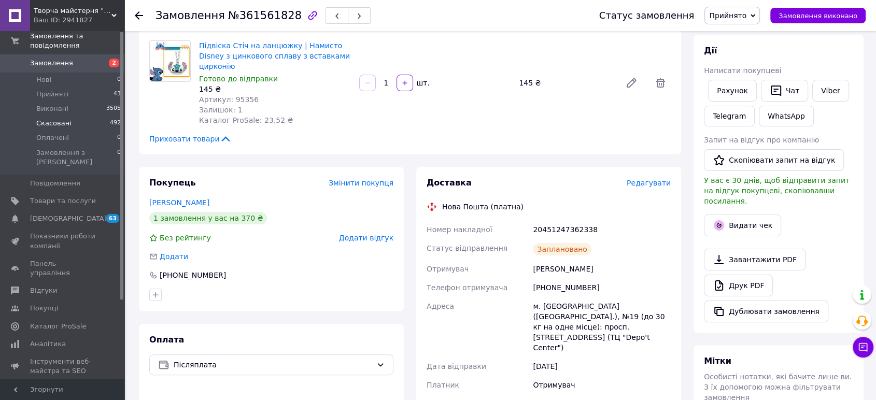
scroll to position [0, 0]
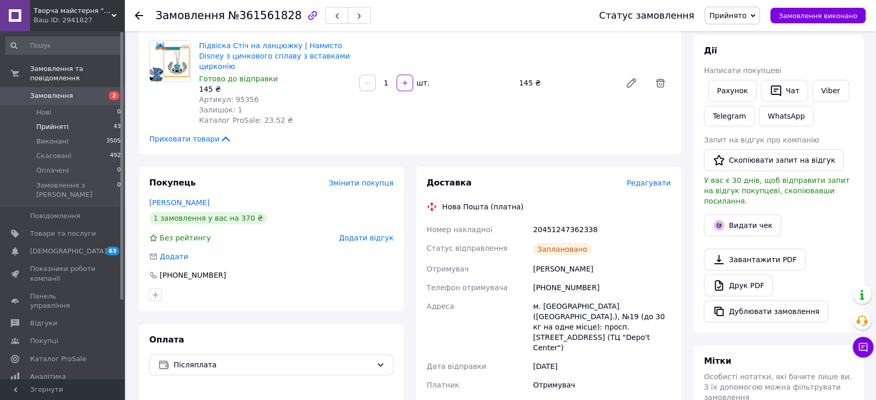
click at [49, 122] on span "Прийняті" at bounding box center [52, 126] width 32 height 9
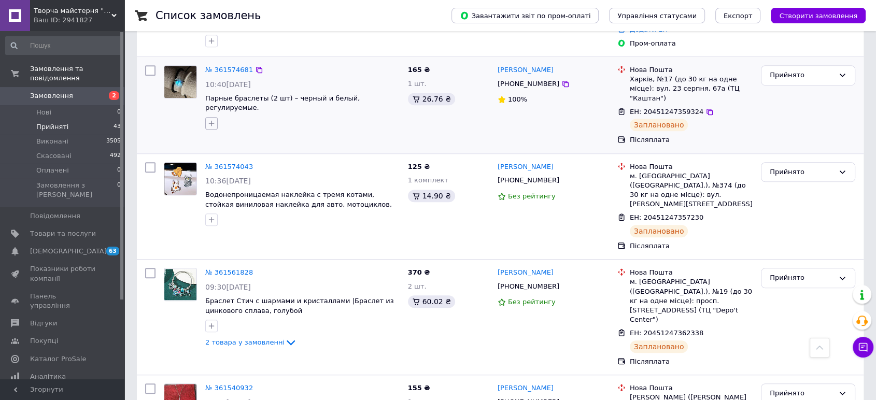
scroll to position [687, 0]
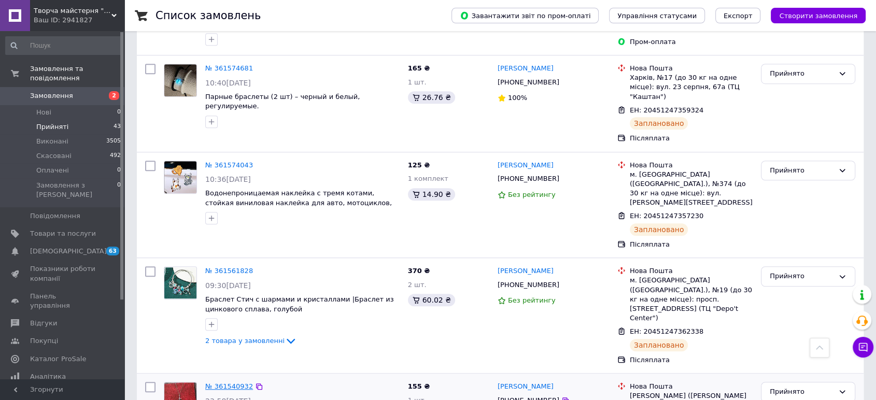
click at [227, 383] on link "№ 361540932" at bounding box center [229, 387] width 48 height 8
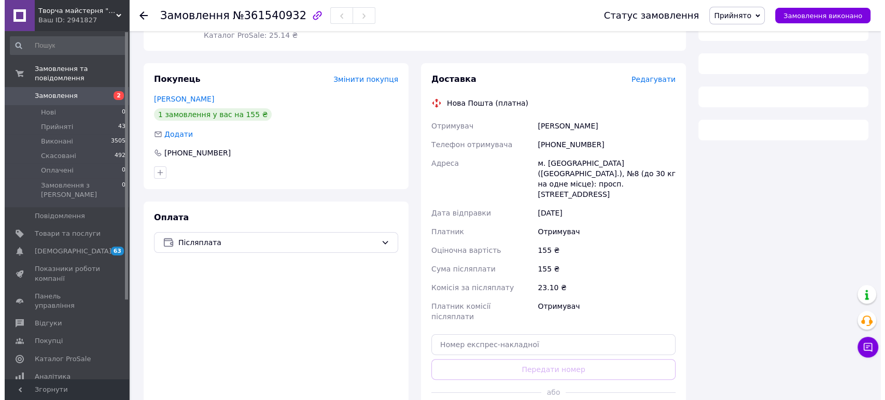
scroll to position [99, 0]
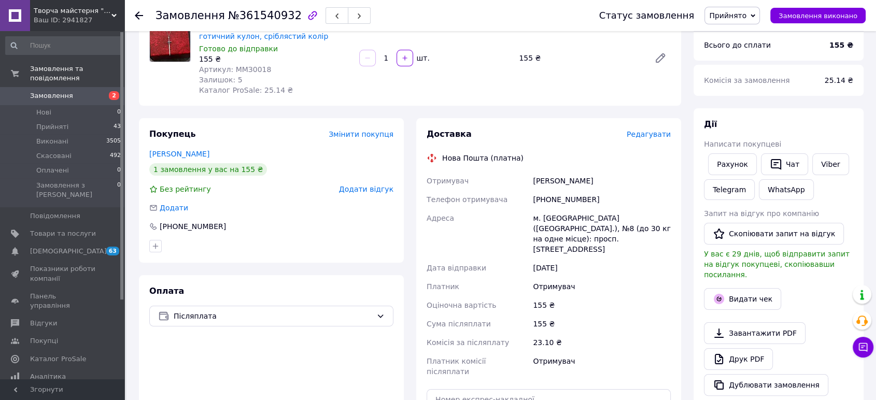
click at [648, 132] on span "Редагувати" at bounding box center [649, 134] width 44 height 8
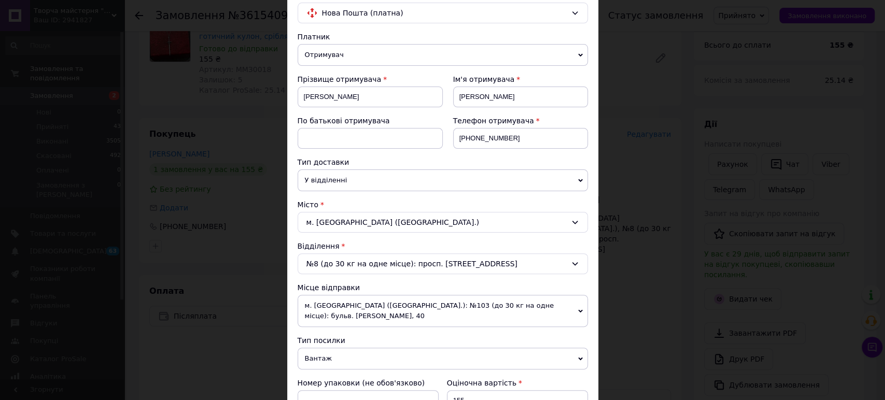
scroll to position [173, 0]
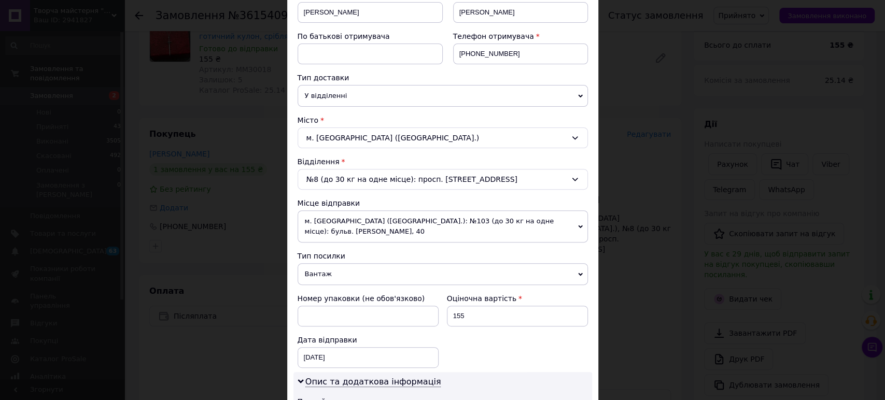
click at [357, 263] on span "Вантаж" at bounding box center [443, 274] width 290 height 22
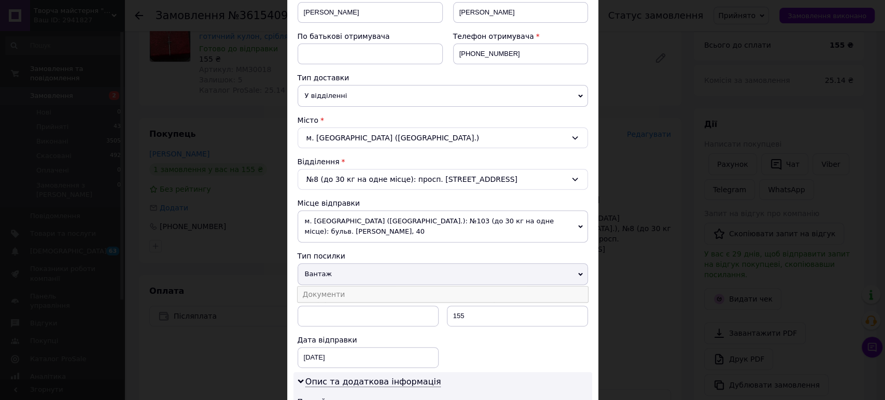
click at [363, 287] on li "Документи" at bounding box center [443, 295] width 290 height 16
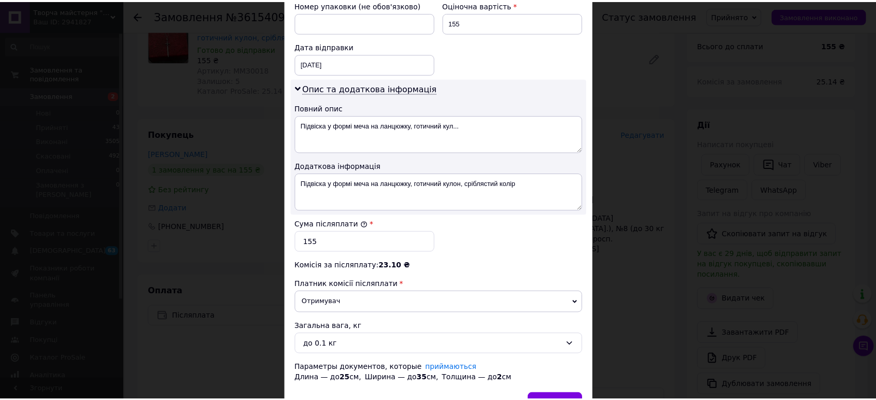
scroll to position [515, 0]
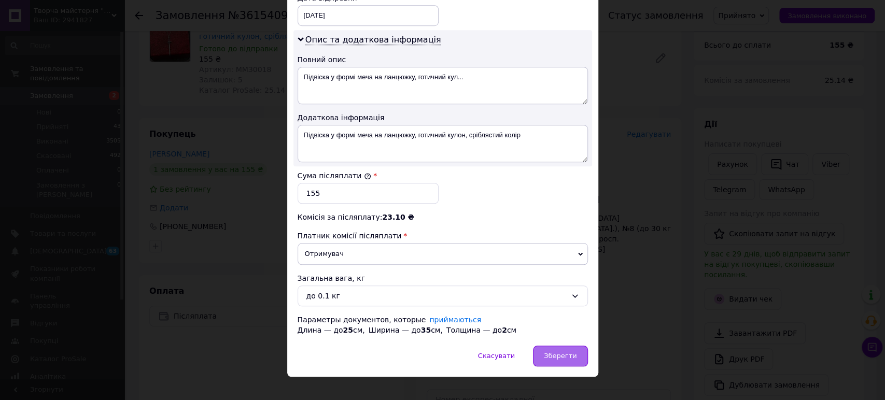
click at [552, 352] on span "Зберегти" at bounding box center [560, 356] width 33 height 8
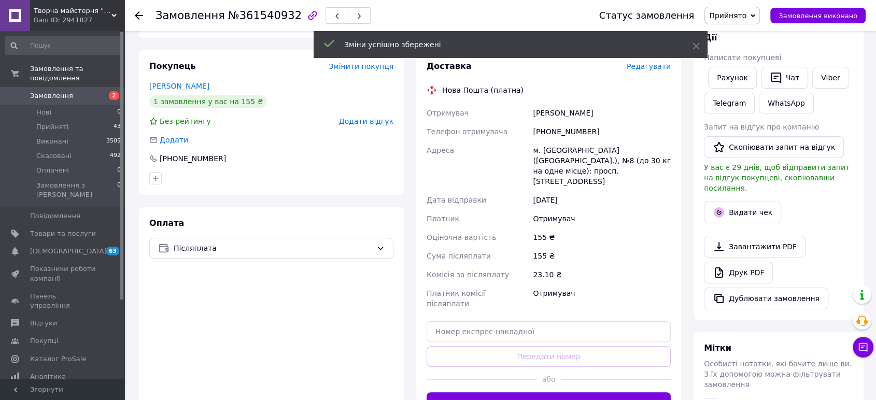
scroll to position [214, 0]
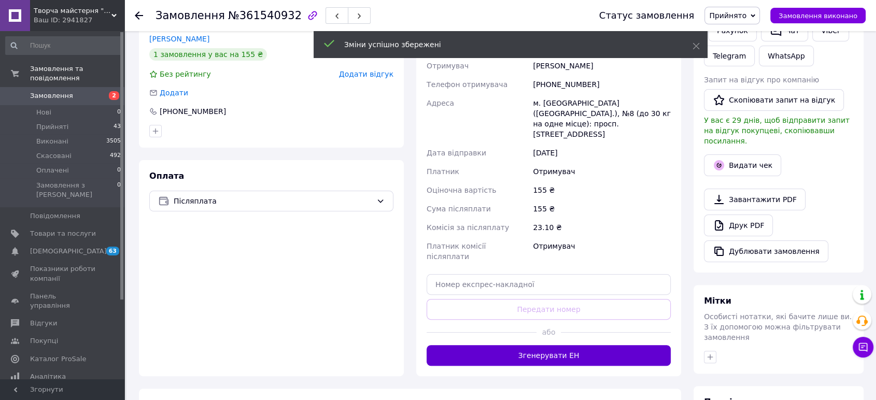
click at [574, 345] on button "Згенерувати ЕН" at bounding box center [549, 355] width 244 height 21
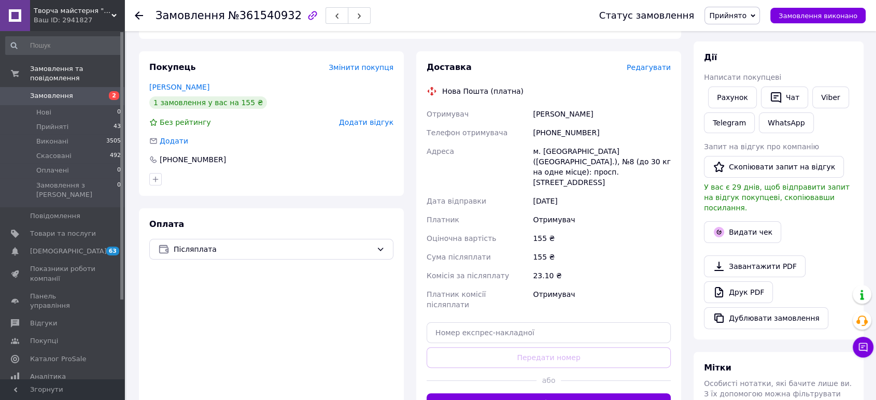
scroll to position [157, 0]
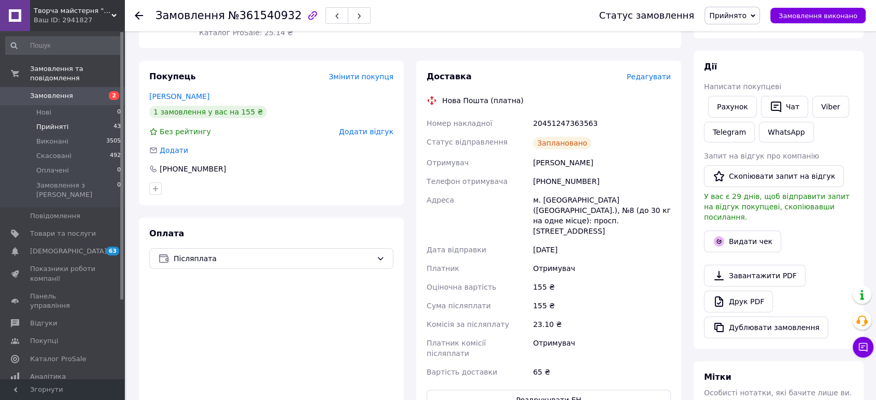
click at [36, 122] on span "Прийняті" at bounding box center [52, 126] width 32 height 9
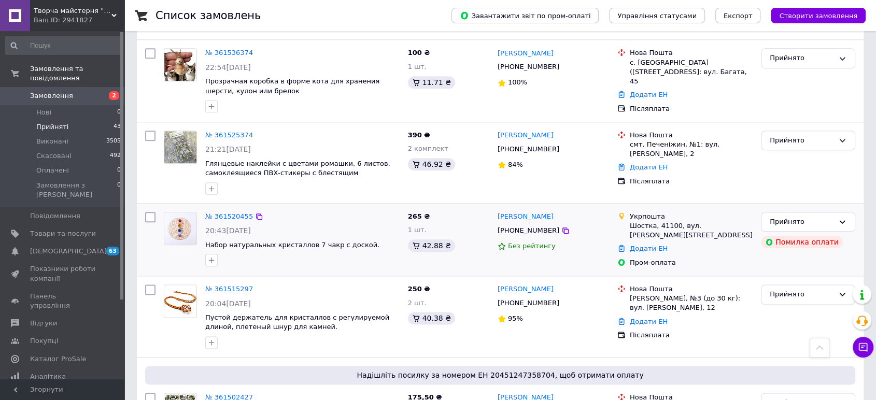
scroll to position [1325, 0]
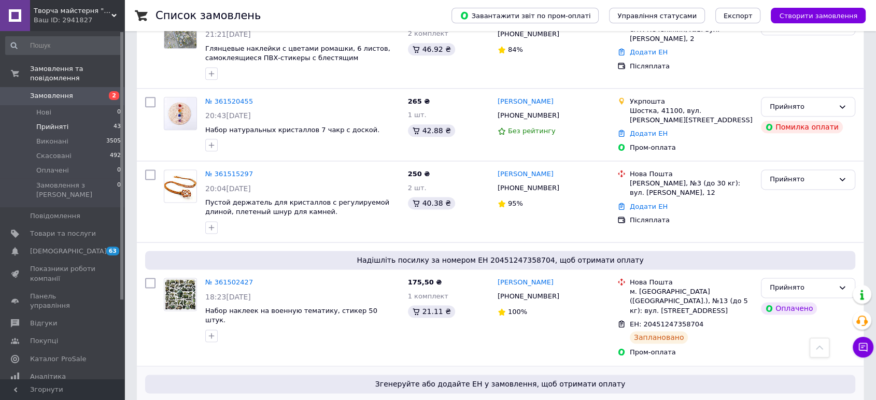
click at [232, 400] on link "№ 361499544" at bounding box center [229, 406] width 48 height 8
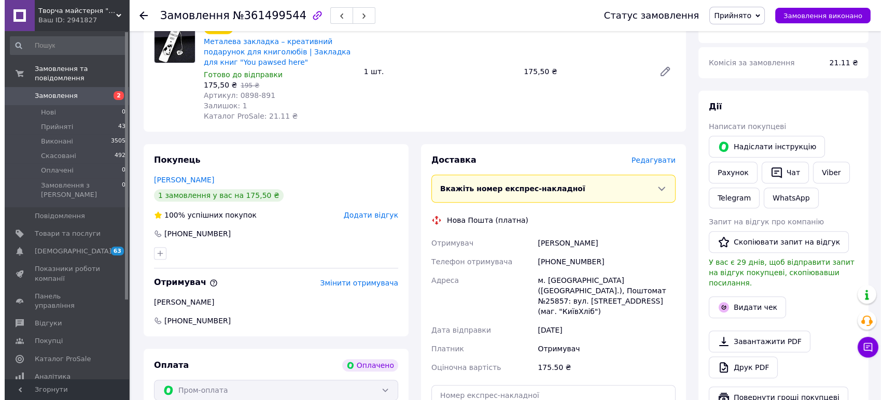
scroll to position [463, 0]
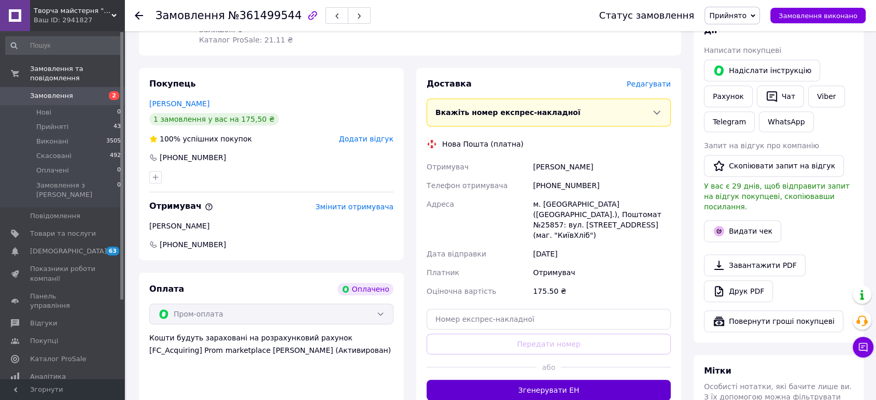
click at [550, 380] on button "Згенерувати ЕН" at bounding box center [549, 390] width 244 height 21
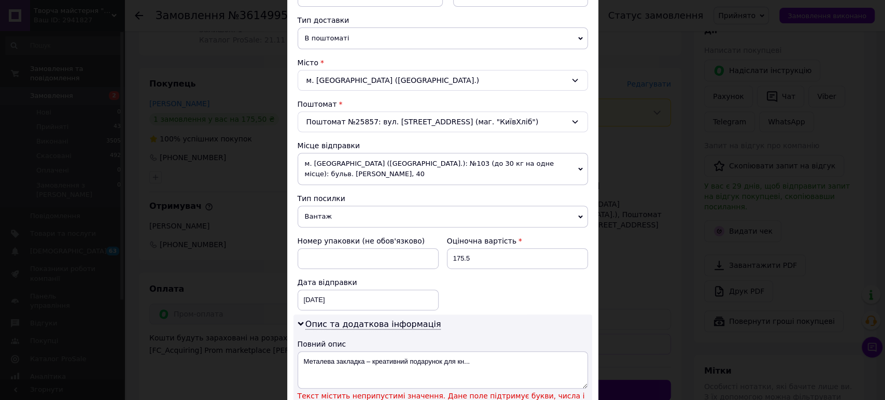
scroll to position [345, 0]
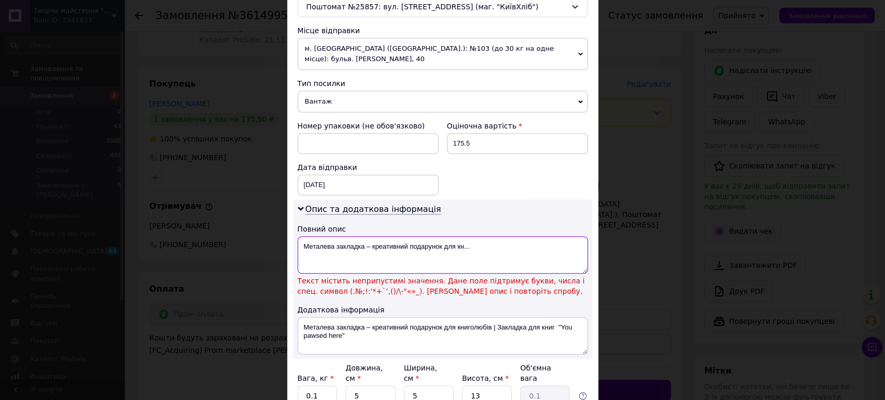
drag, startPoint x: 367, startPoint y: 236, endPoint x: 494, endPoint y: 234, distance: 127.0
click at [484, 236] on textarea "Металева закладка – креативний подарунок для кн..." at bounding box center [443, 254] width 290 height 37
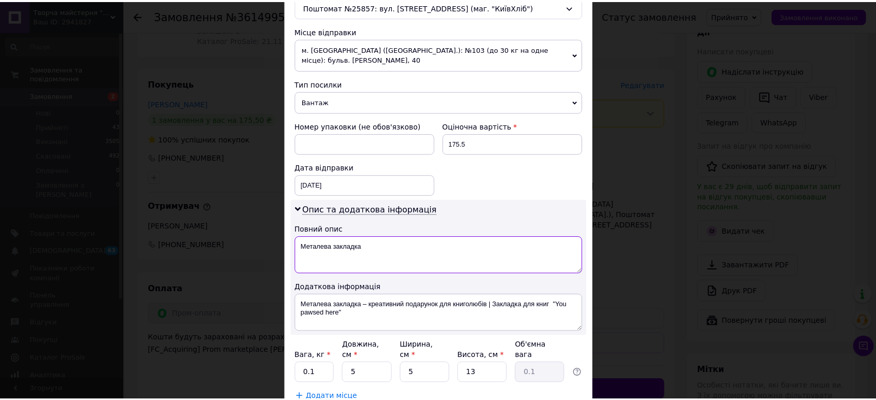
scroll to position [402, 0]
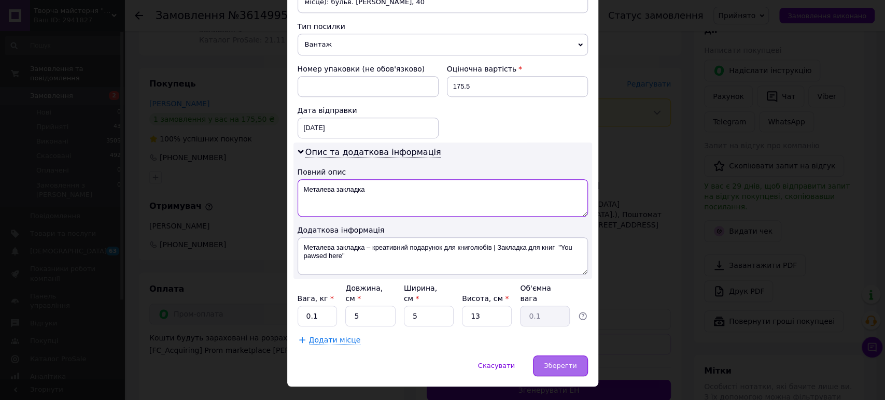
type textarea "Металева закладка"
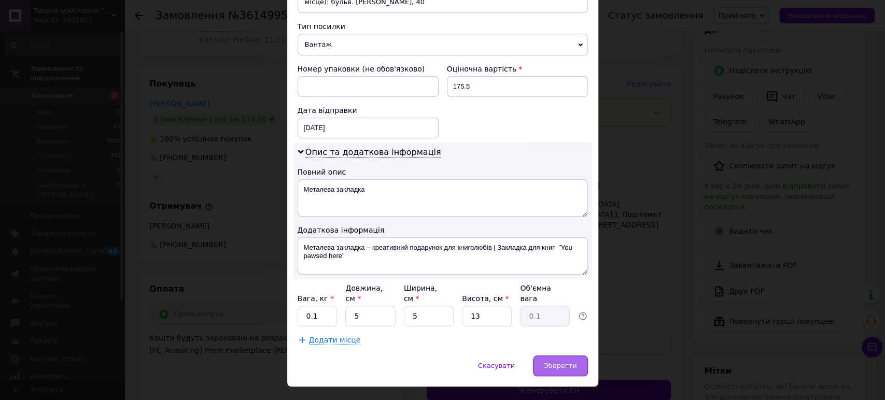
click at [560, 362] on span "Зберегти" at bounding box center [560, 366] width 33 height 8
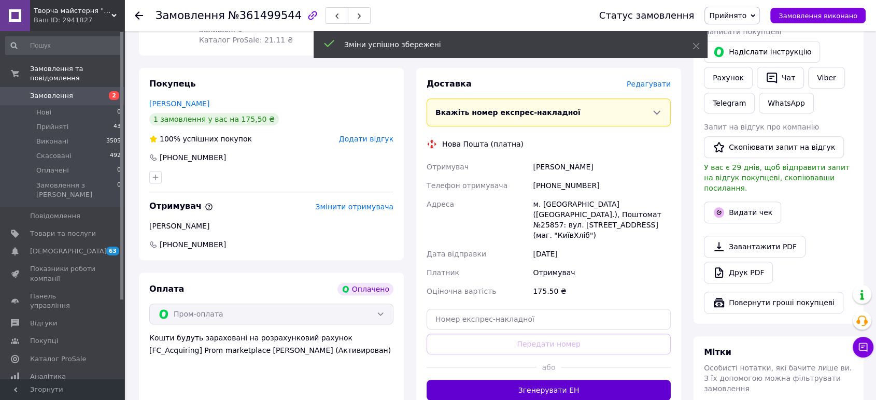
click at [578, 380] on button "Згенерувати ЕН" at bounding box center [549, 390] width 244 height 21
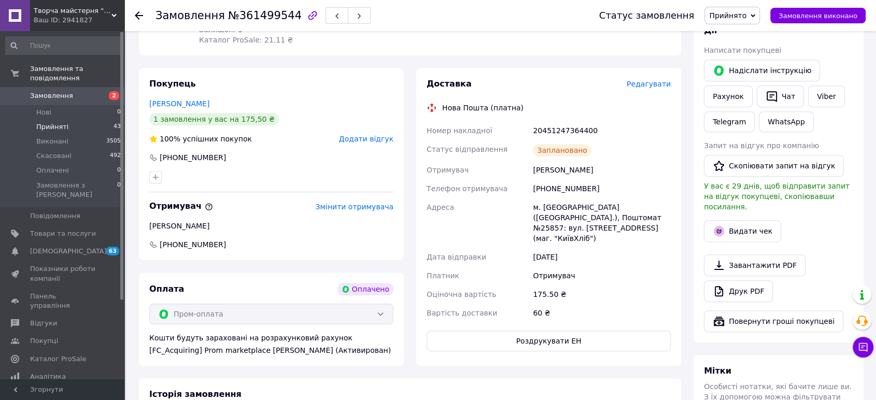
click at [50, 122] on span "Прийняті" at bounding box center [52, 126] width 32 height 9
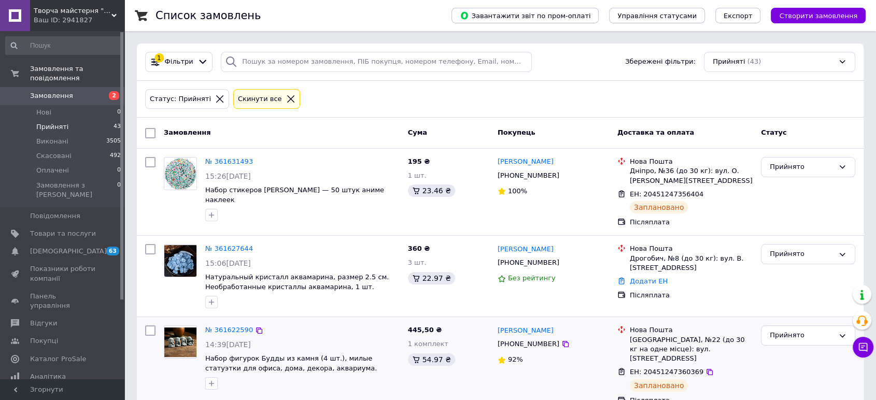
click at [485, 376] on div "445,50 ₴ 1 комплект 54.97 ₴" at bounding box center [449, 365] width 90 height 88
click at [229, 249] on link "№ 361627644" at bounding box center [229, 249] width 48 height 8
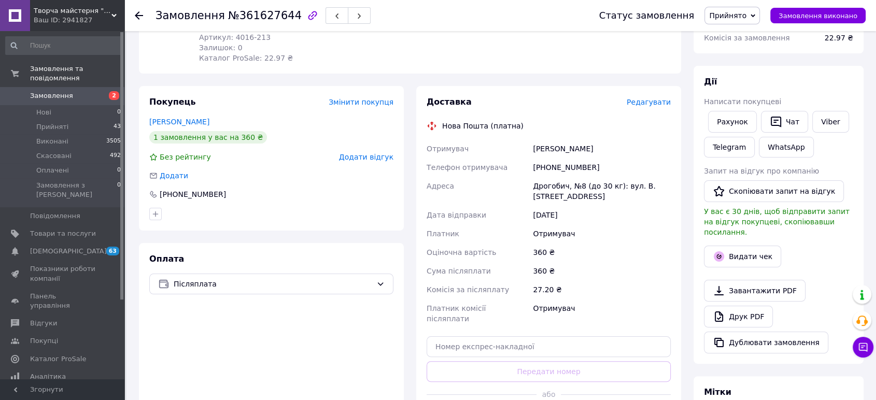
scroll to position [230, 0]
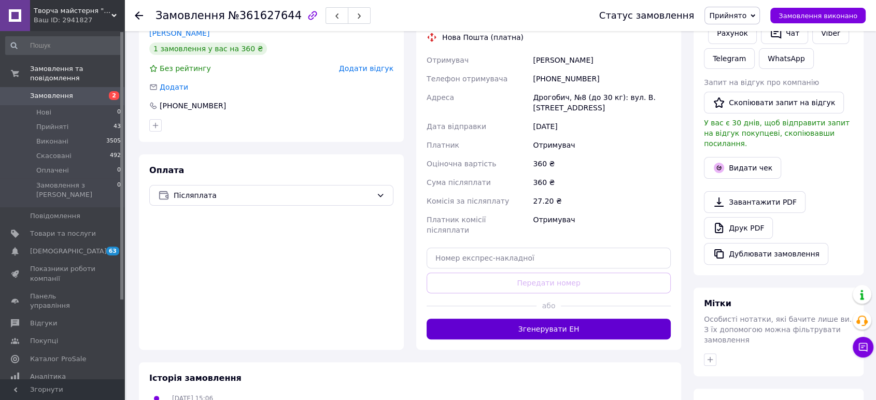
click at [547, 328] on button "Згенерувати ЕН" at bounding box center [549, 329] width 244 height 21
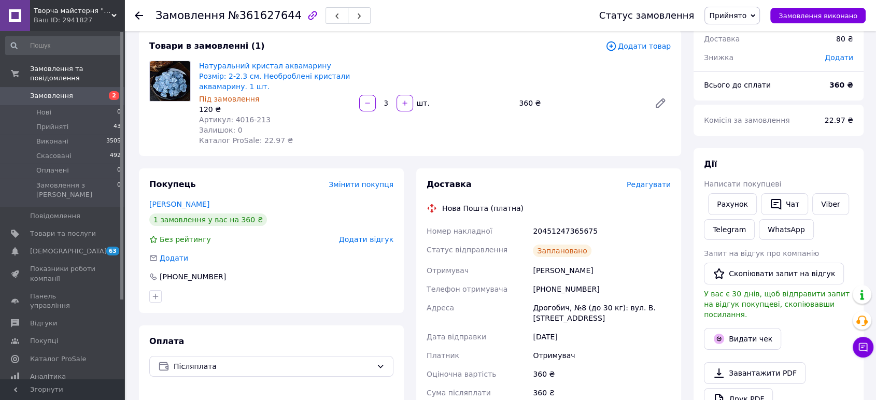
scroll to position [0, 0]
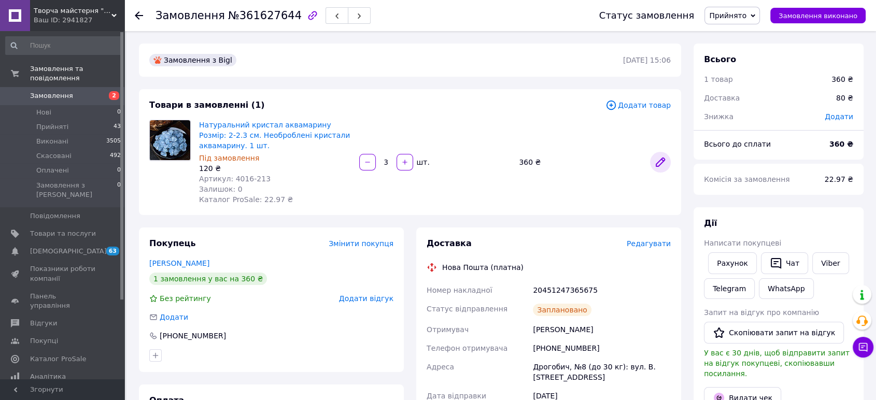
click at [656, 158] on icon at bounding box center [660, 162] width 12 height 12
click at [62, 122] on span "Прийняті" at bounding box center [52, 126] width 32 height 9
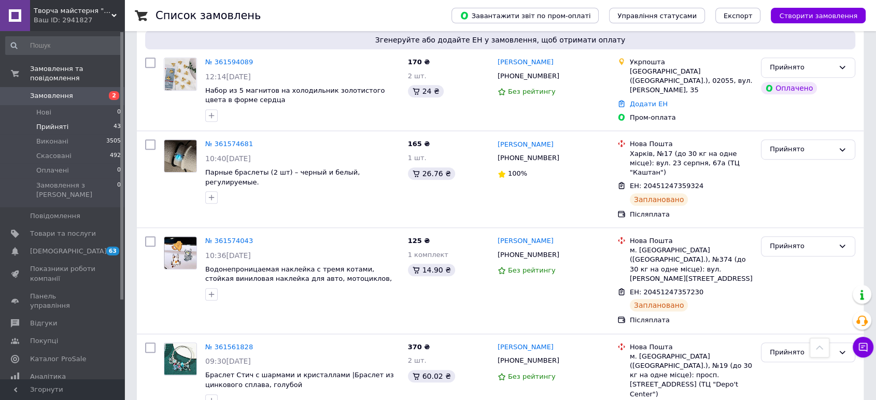
scroll to position [633, 0]
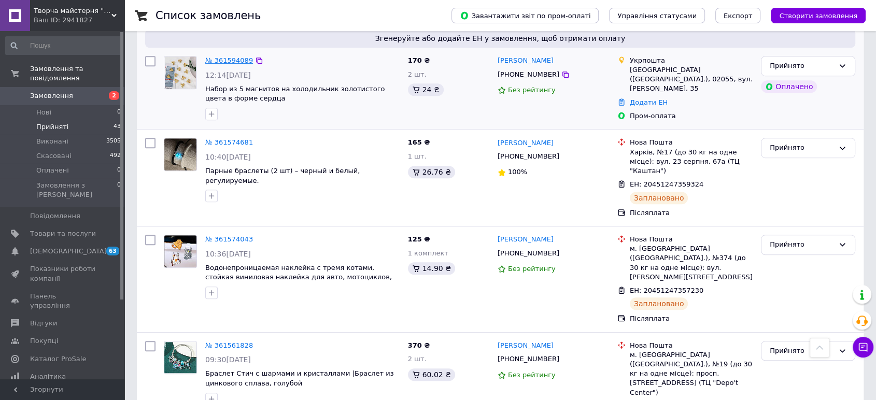
click at [225, 57] on link "№ 361594089" at bounding box center [229, 61] width 48 height 8
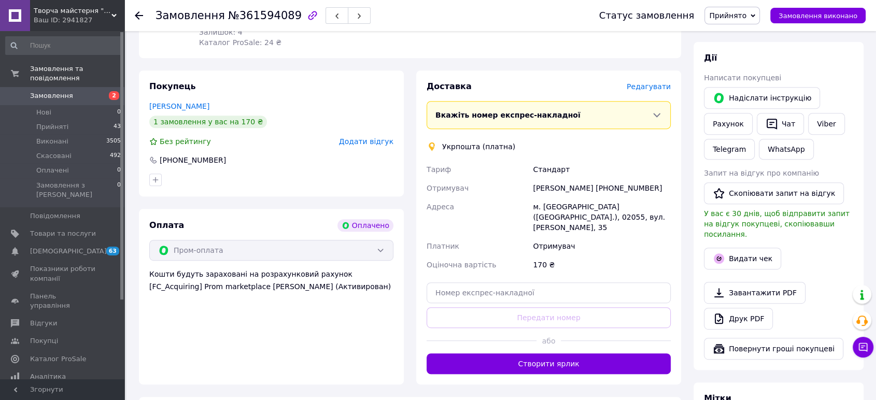
scroll to position [460, 0]
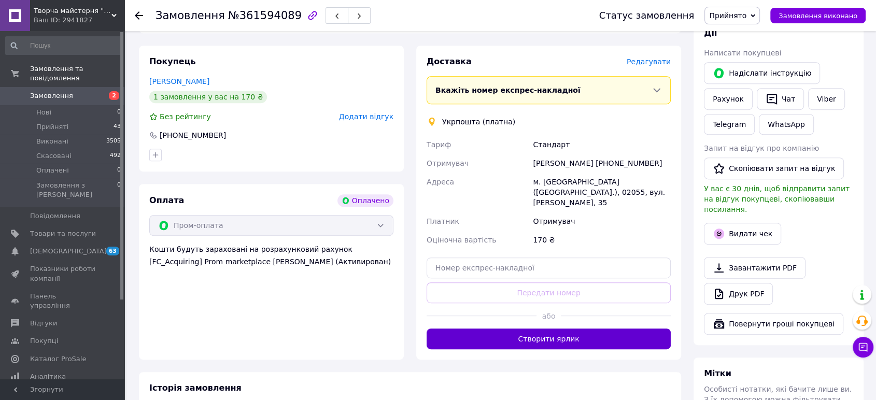
click at [535, 329] on button "Створити ярлик" at bounding box center [549, 339] width 244 height 21
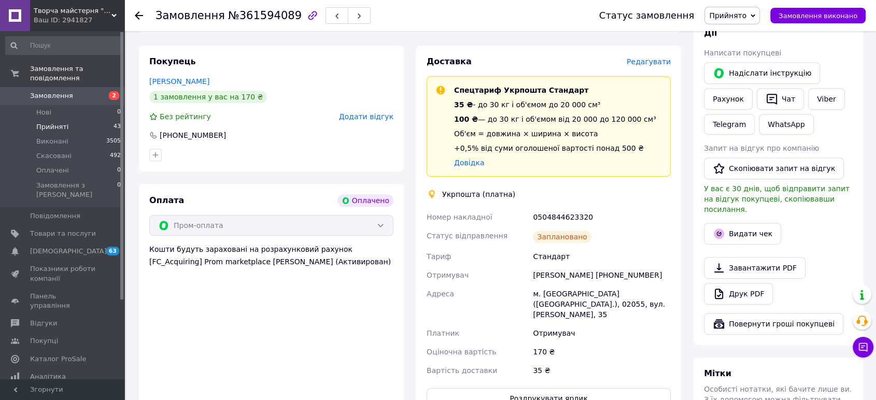
click at [45, 120] on li "Прийняті 43" at bounding box center [63, 127] width 127 height 15
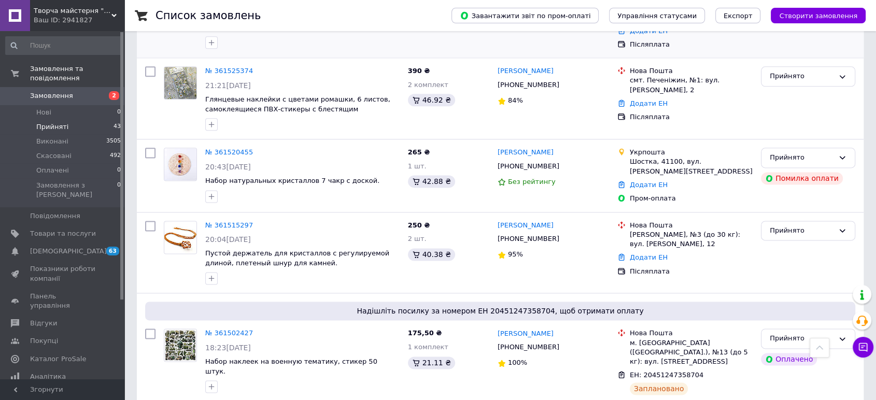
scroll to position [1325, 0]
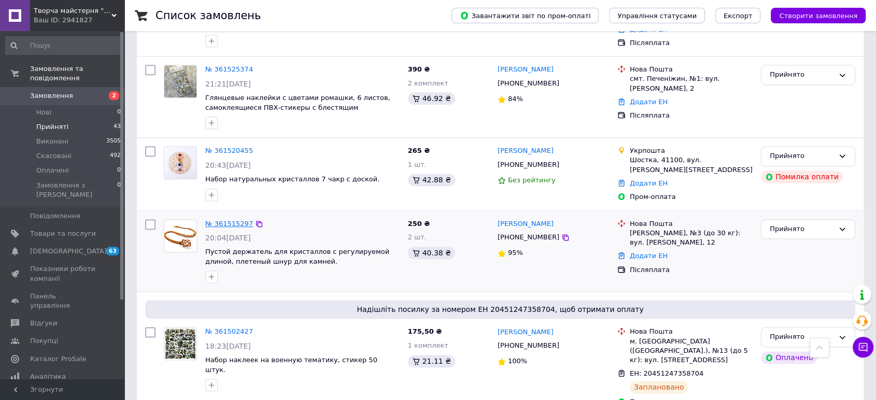
click at [229, 220] on link "№ 361515297" at bounding box center [229, 224] width 48 height 8
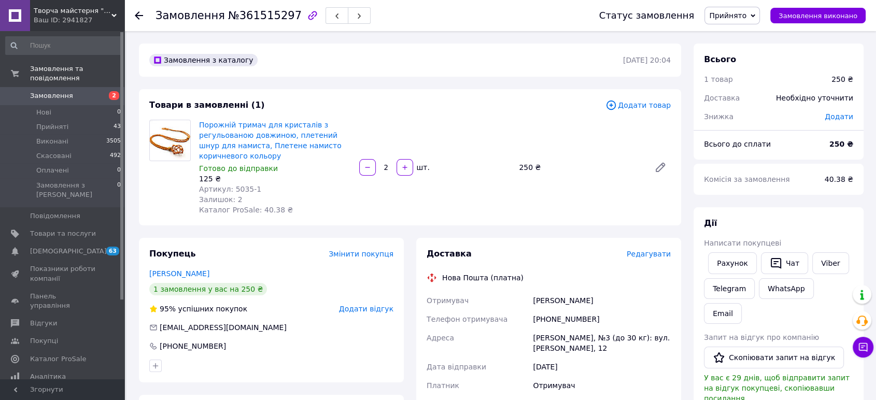
click at [650, 256] on span "Редагувати" at bounding box center [649, 254] width 44 height 8
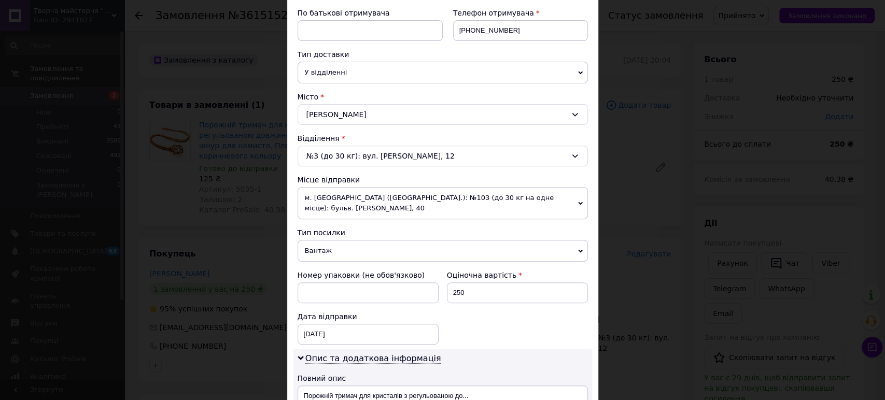
scroll to position [230, 0]
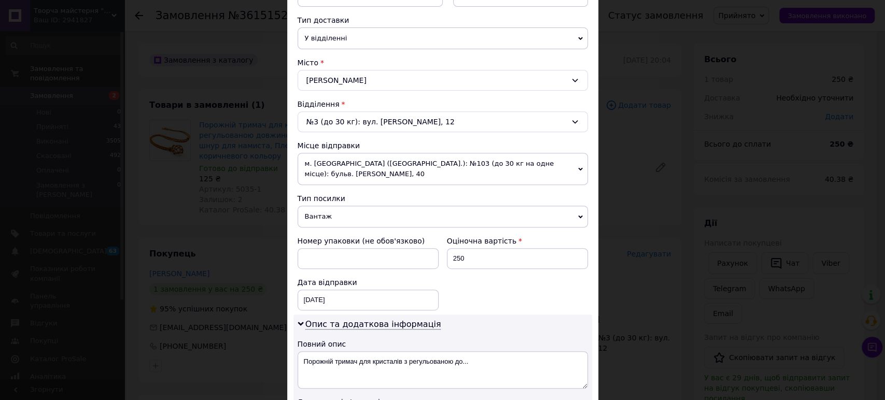
click at [329, 206] on span "Вантаж" at bounding box center [443, 217] width 290 height 22
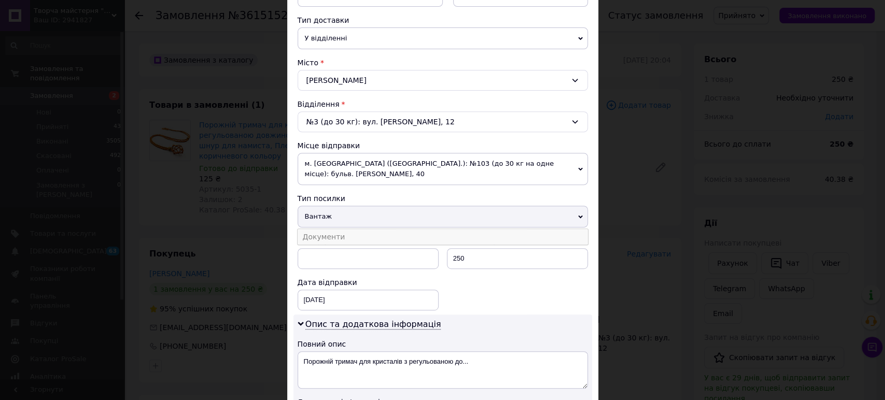
click at [341, 229] on li "Документи" at bounding box center [443, 237] width 290 height 16
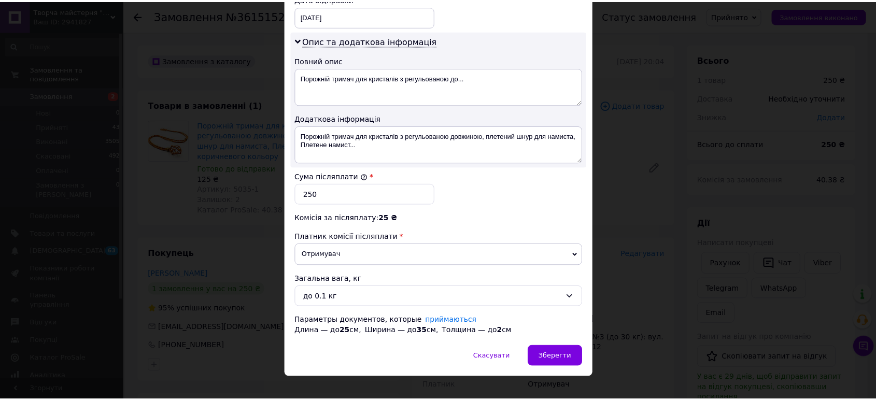
scroll to position [515, 0]
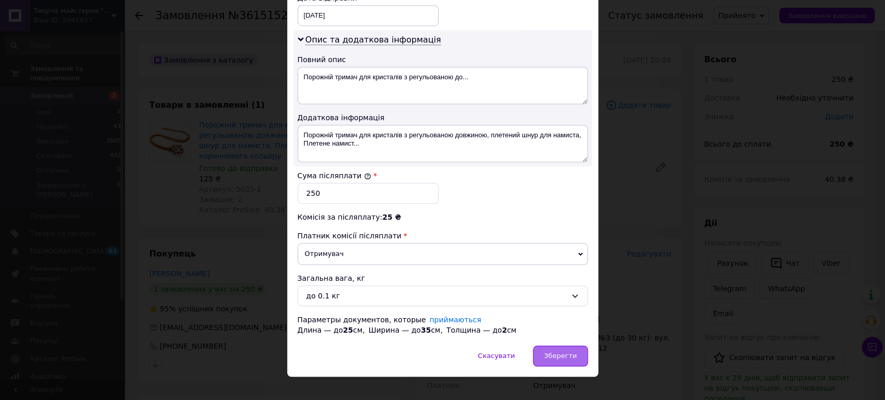
click at [562, 352] on span "Зберегти" at bounding box center [560, 356] width 33 height 8
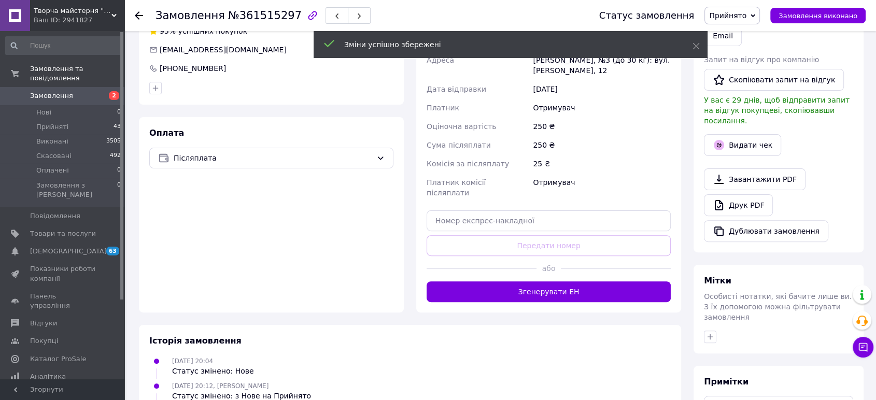
scroll to position [288, 0]
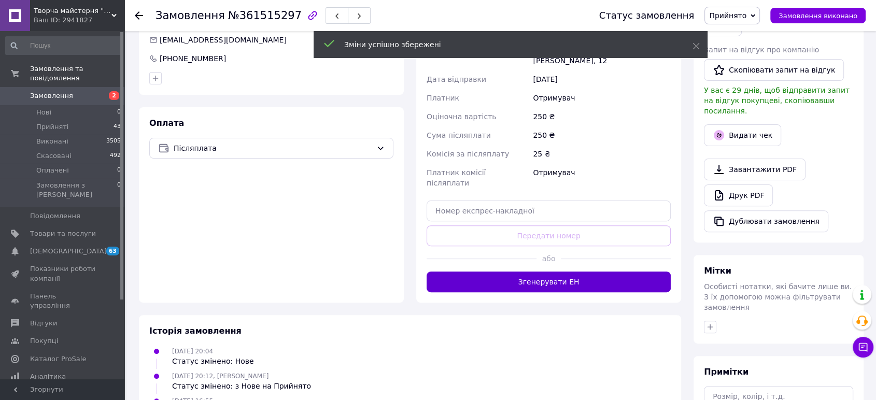
click at [559, 275] on button "Згенерувати ЕН" at bounding box center [549, 282] width 244 height 21
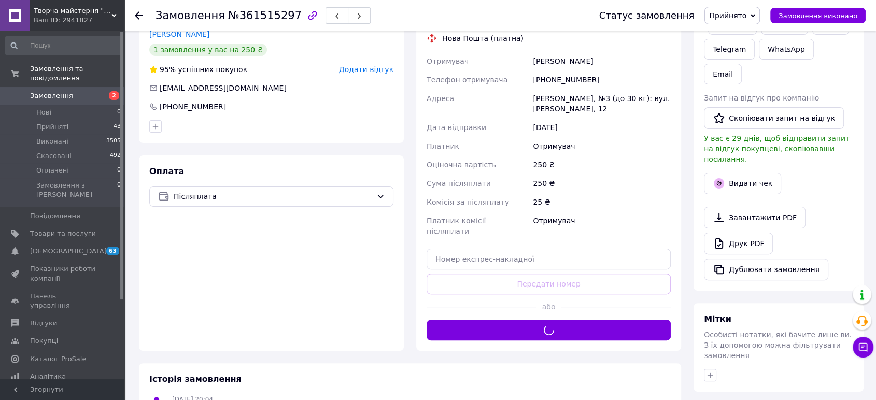
scroll to position [230, 0]
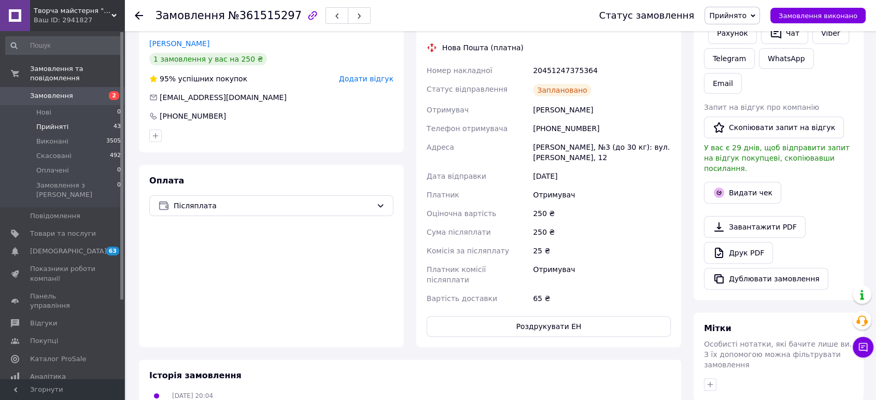
click at [54, 123] on li "Прийняті 43" at bounding box center [63, 127] width 127 height 15
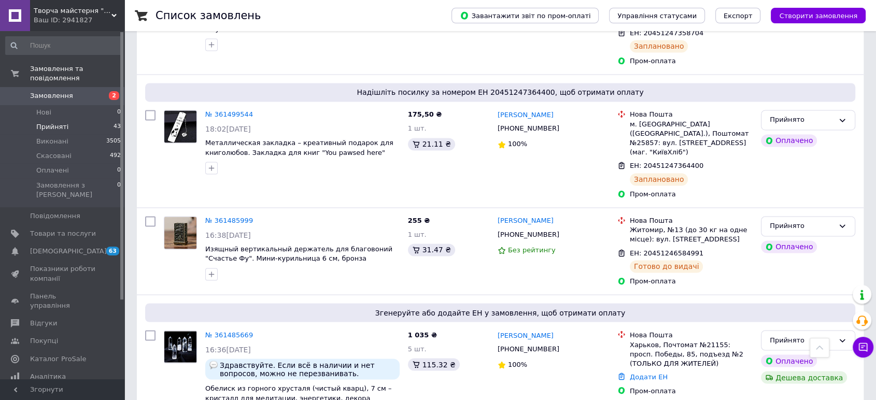
scroll to position [1759, 0]
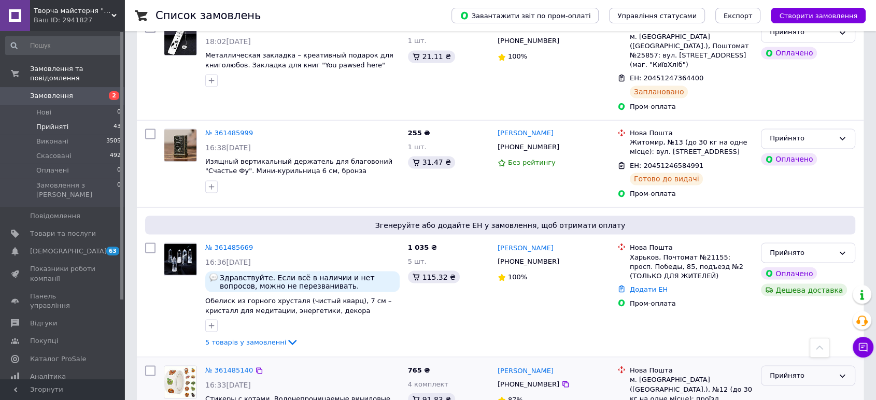
click at [800, 370] on div "Прийнято" at bounding box center [802, 375] width 64 height 11
click at [783, 388] on li "Виконано" at bounding box center [808, 397] width 93 height 19
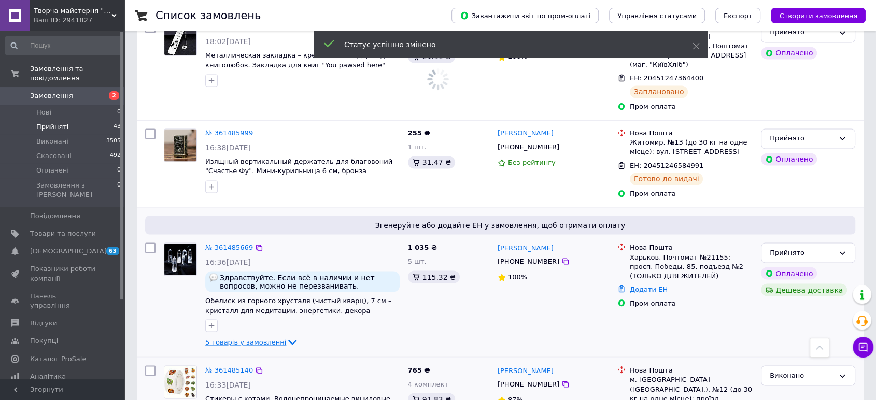
click at [264, 338] on span "5 товарів у замовленні" at bounding box center [245, 342] width 81 height 8
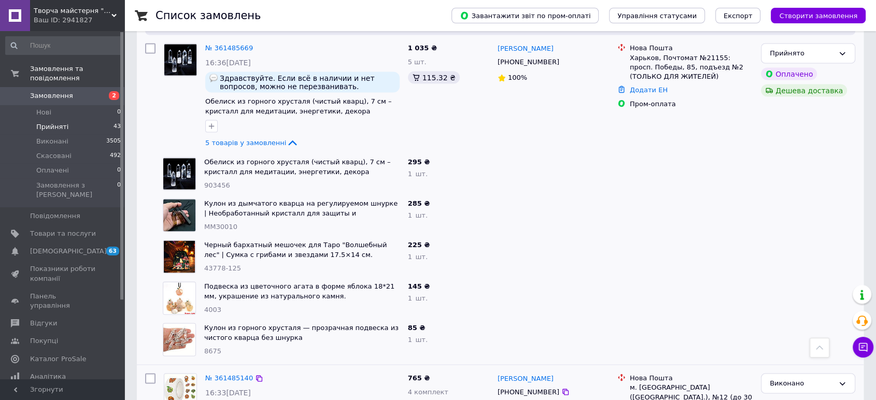
scroll to position [1966, 0]
